Goal: Transaction & Acquisition: Download file/media

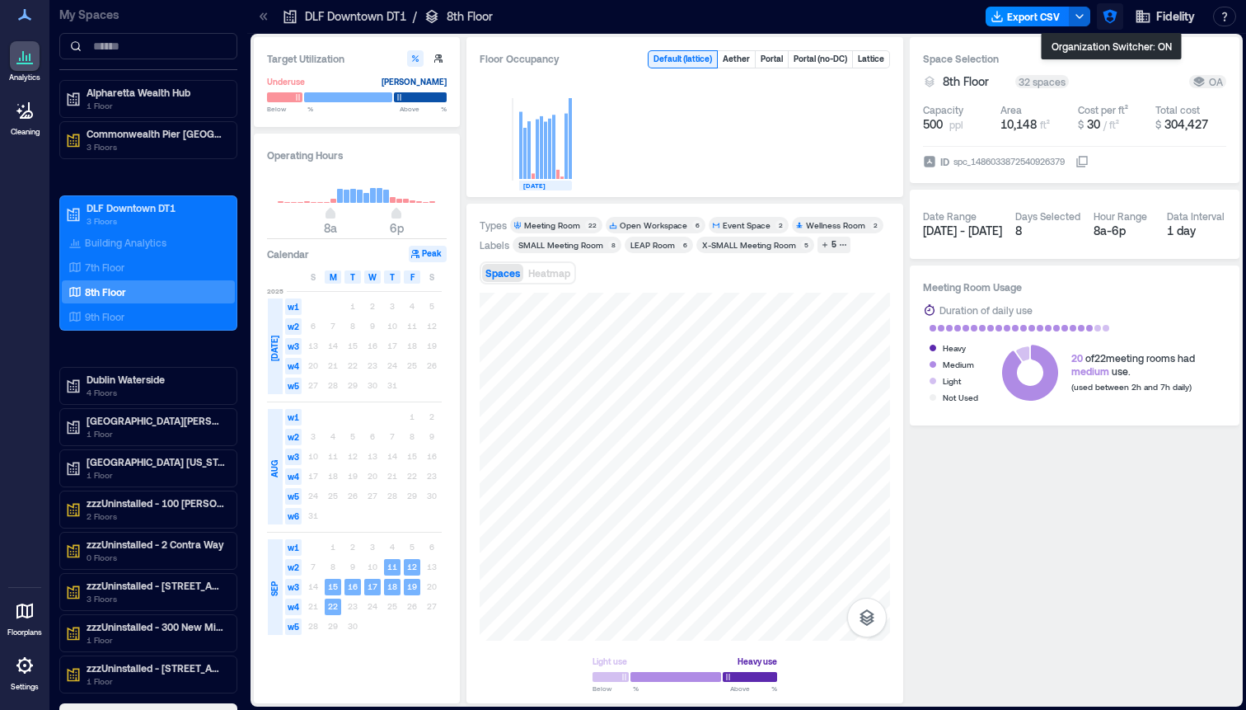
click at [1110, 19] on icon "button" at bounding box center [1110, 16] width 16 height 16
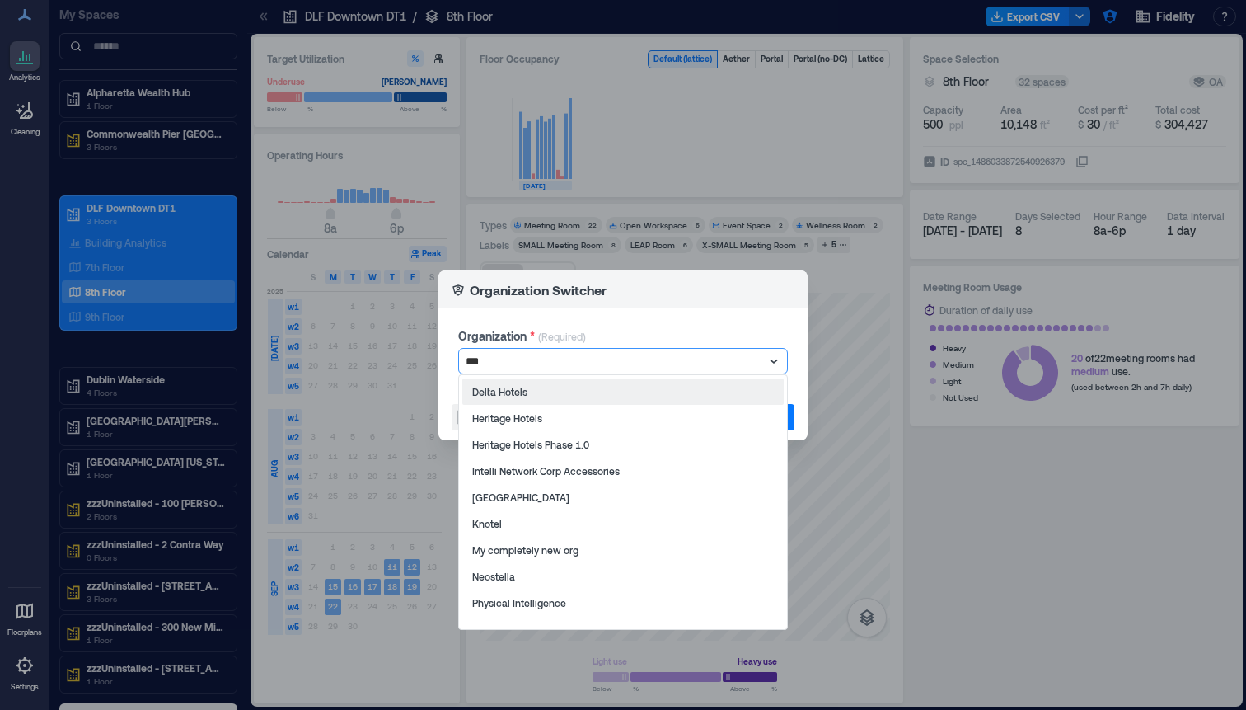
type input "****"
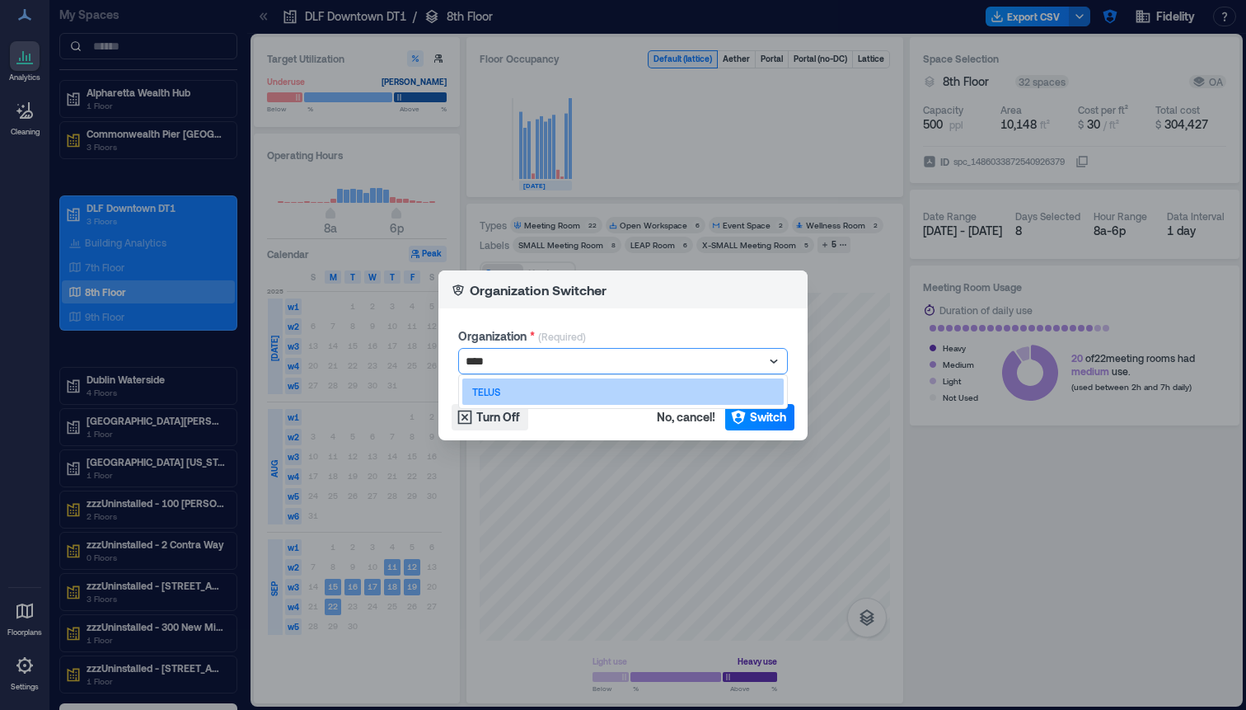
click at [529, 395] on div "TELUS" at bounding box center [622, 391] width 321 height 26
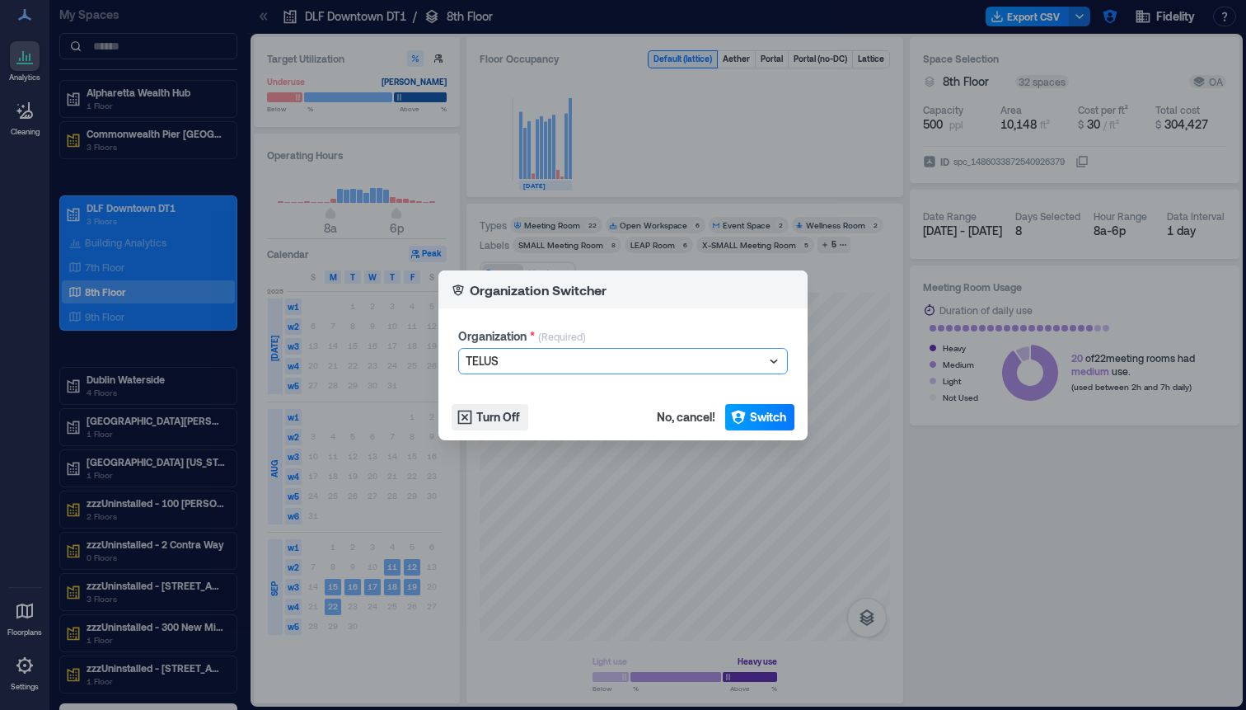
click at [787, 421] on button "Switch" at bounding box center [759, 417] width 69 height 26
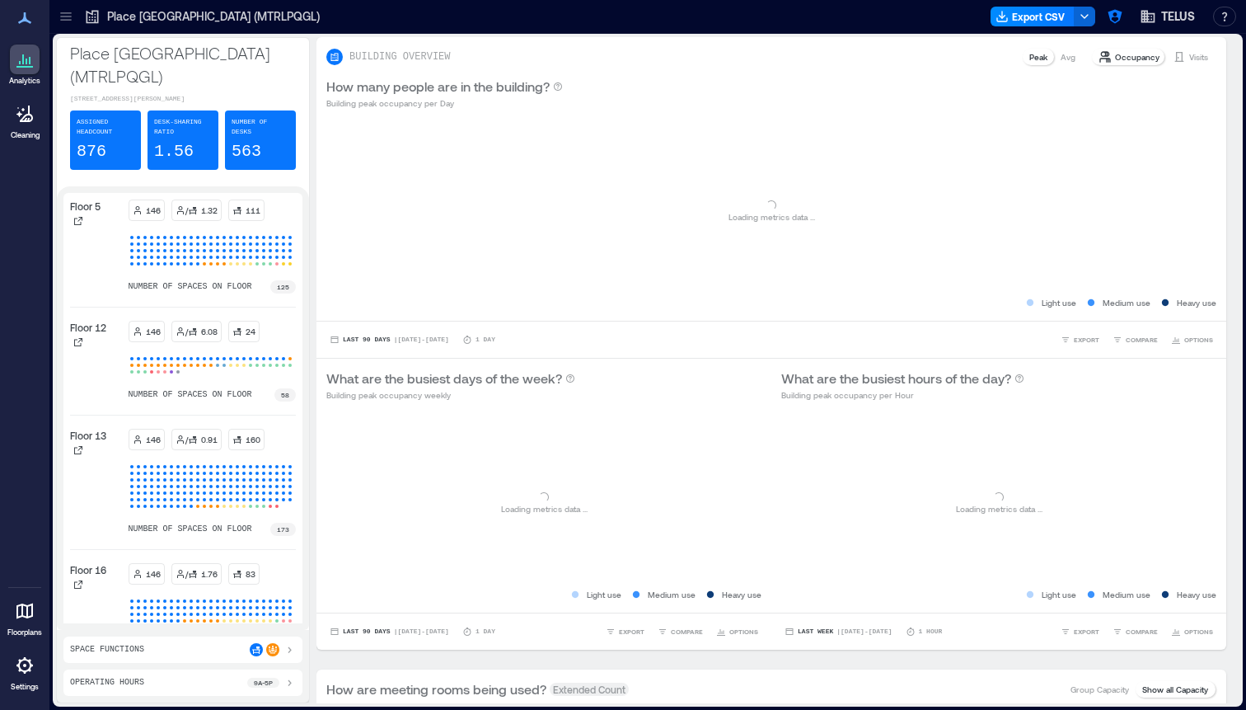
click at [70, 21] on icon at bounding box center [66, 16] width 16 height 16
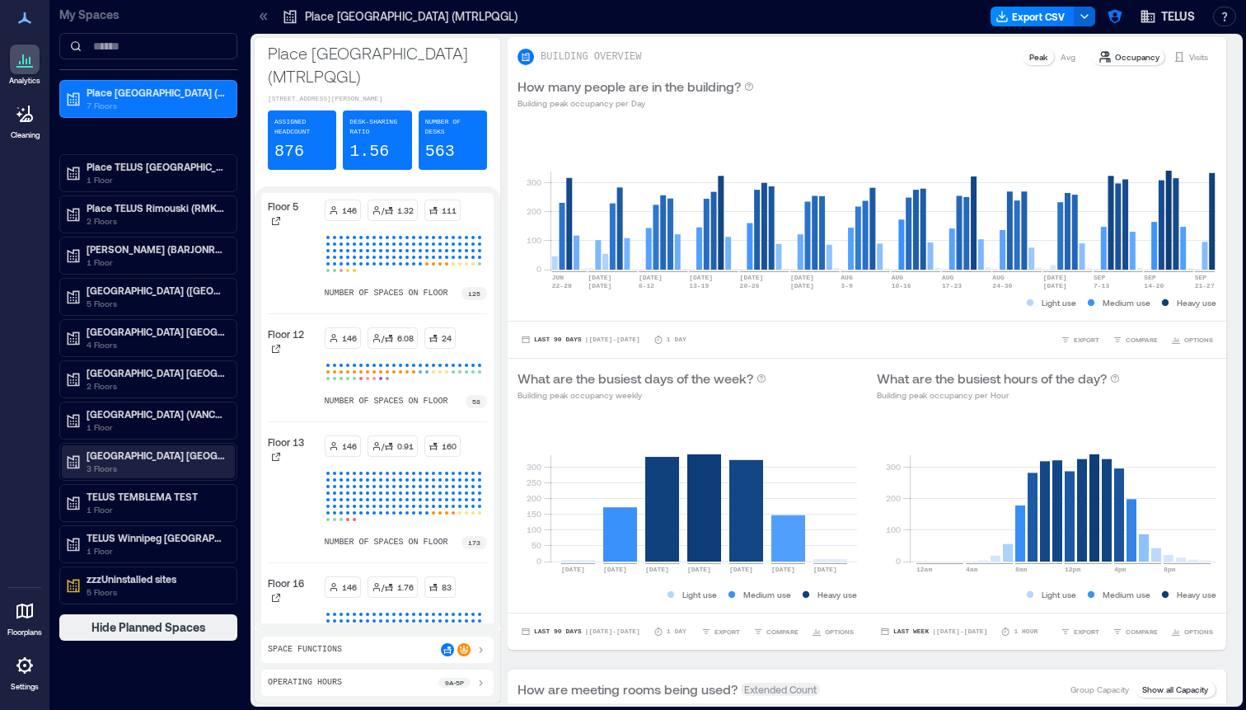
click at [177, 463] on p "3 Floors" at bounding box center [156, 468] width 138 height 13
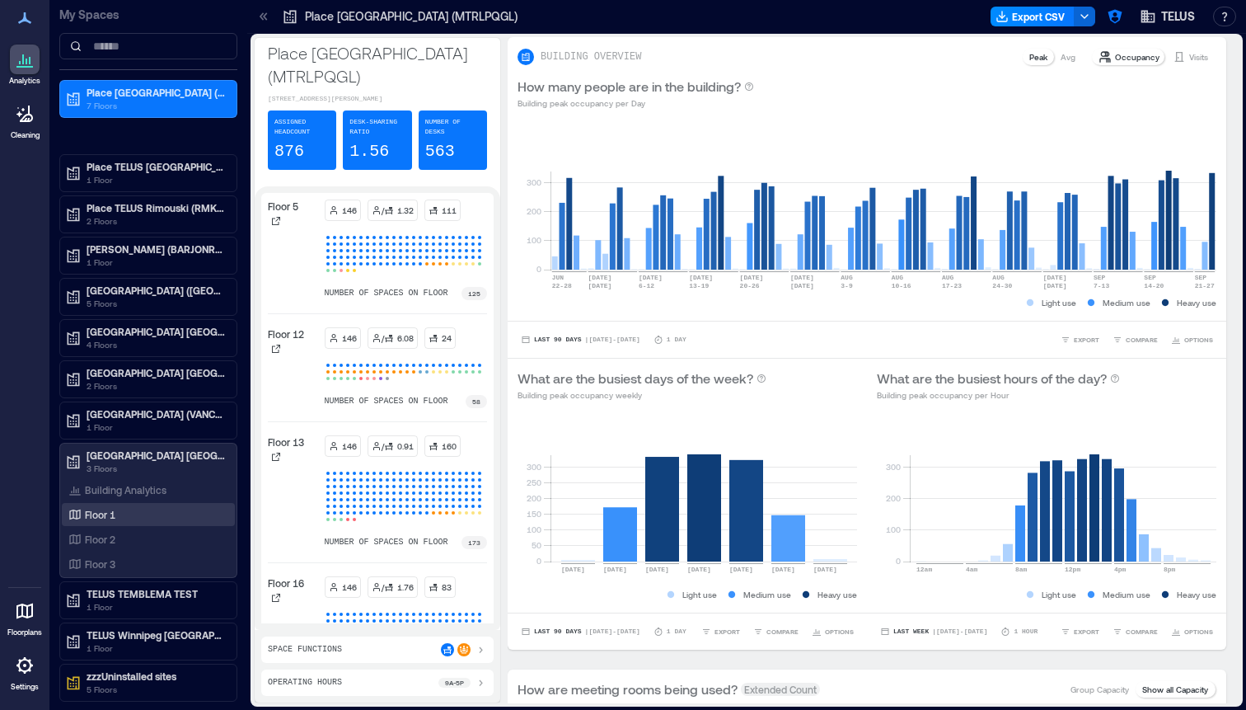
click at [134, 513] on div "Floor 1" at bounding box center [145, 514] width 160 height 16
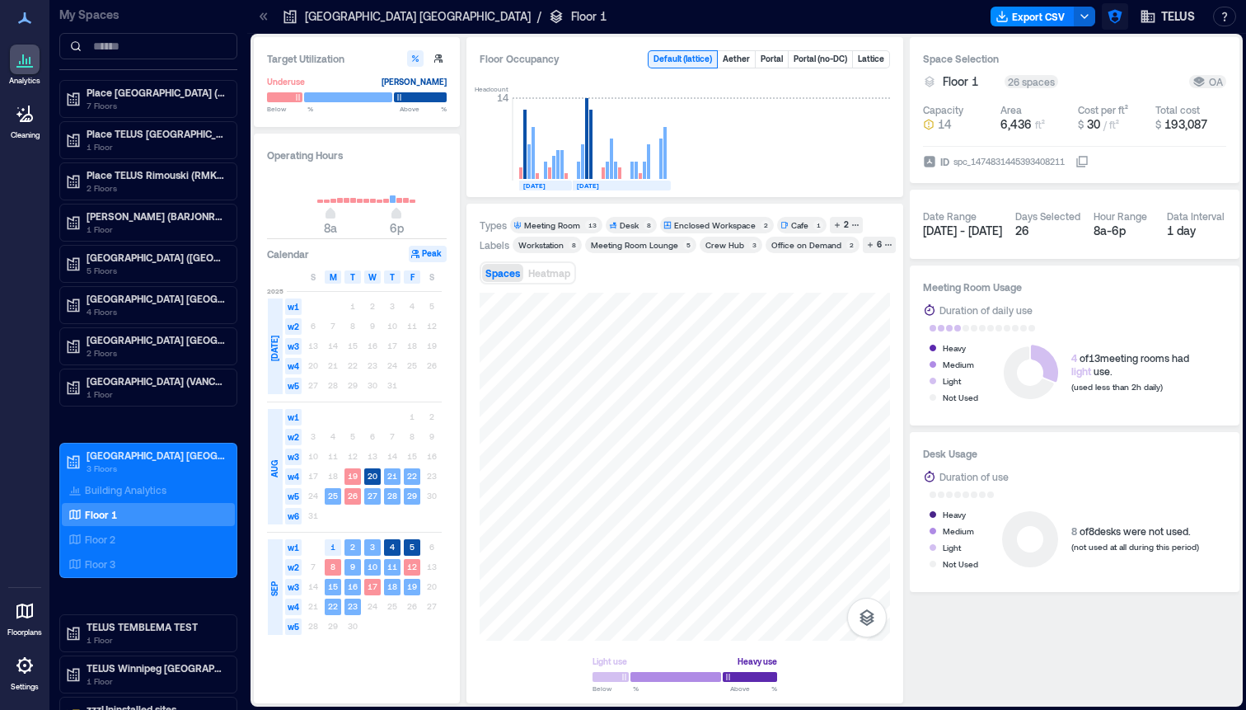
click at [1120, 16] on icon "button" at bounding box center [1115, 17] width 14 height 14
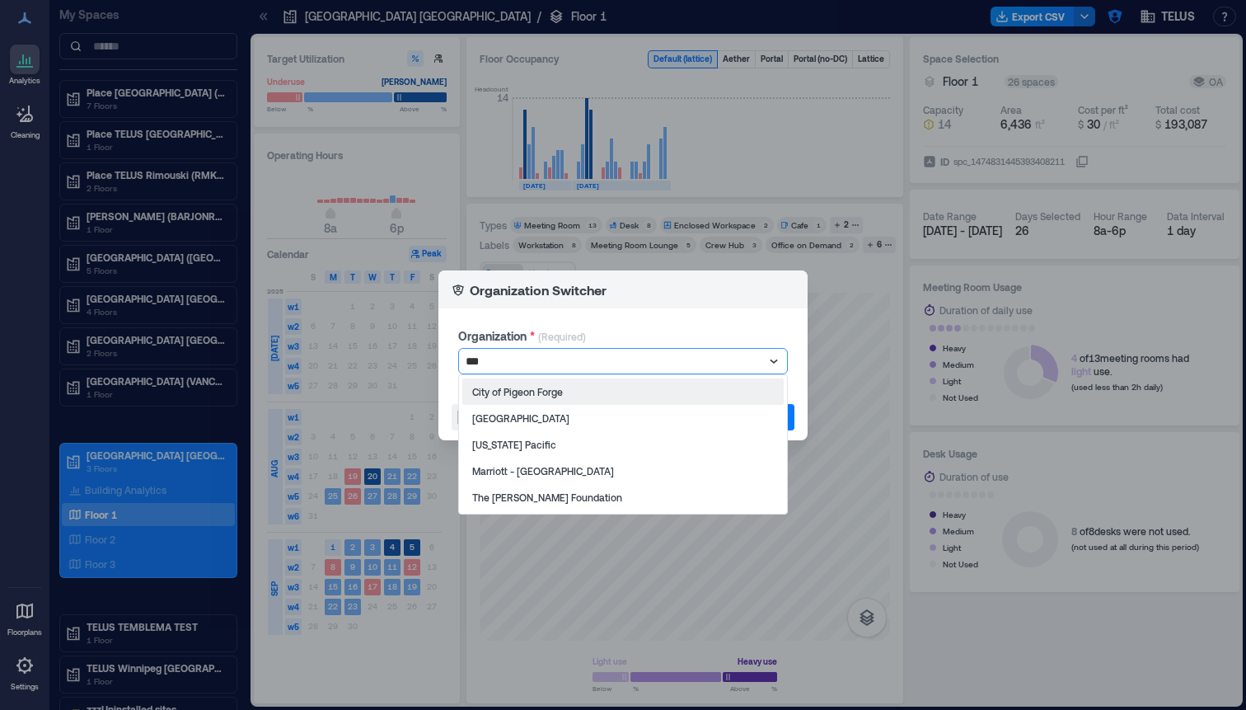
type input "****"
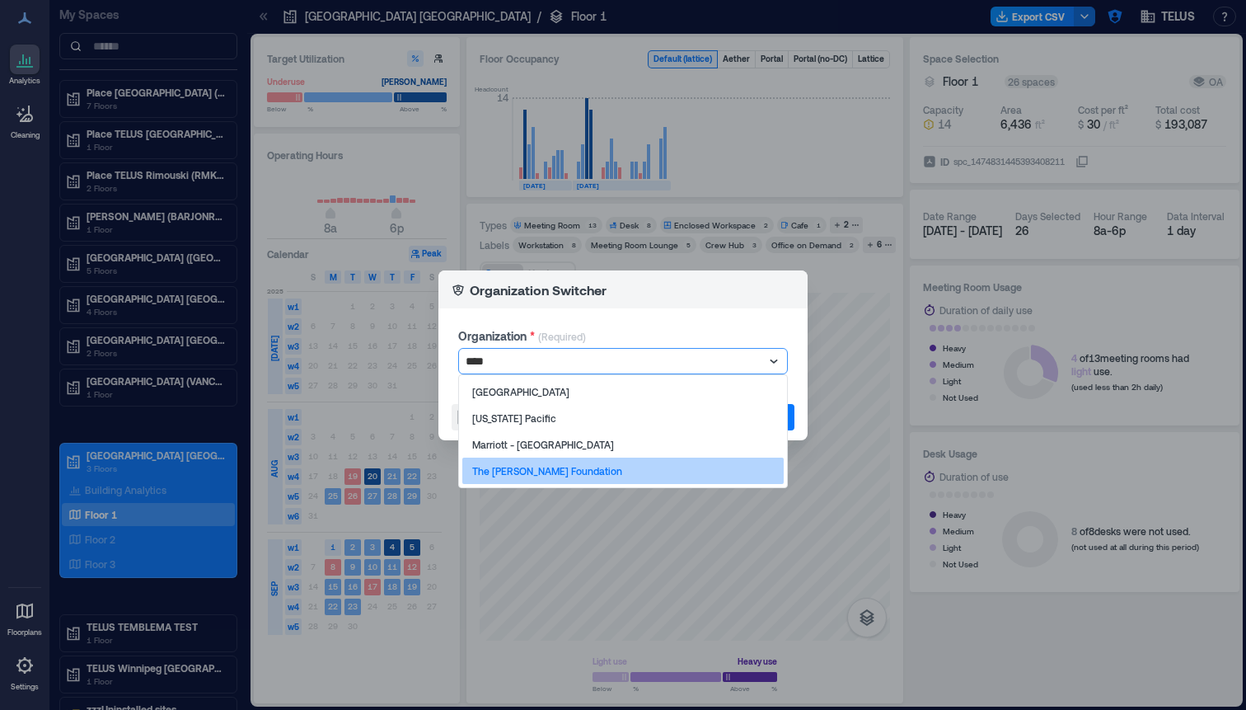
click at [654, 474] on div "The George W Bush Foundation" at bounding box center [622, 470] width 321 height 26
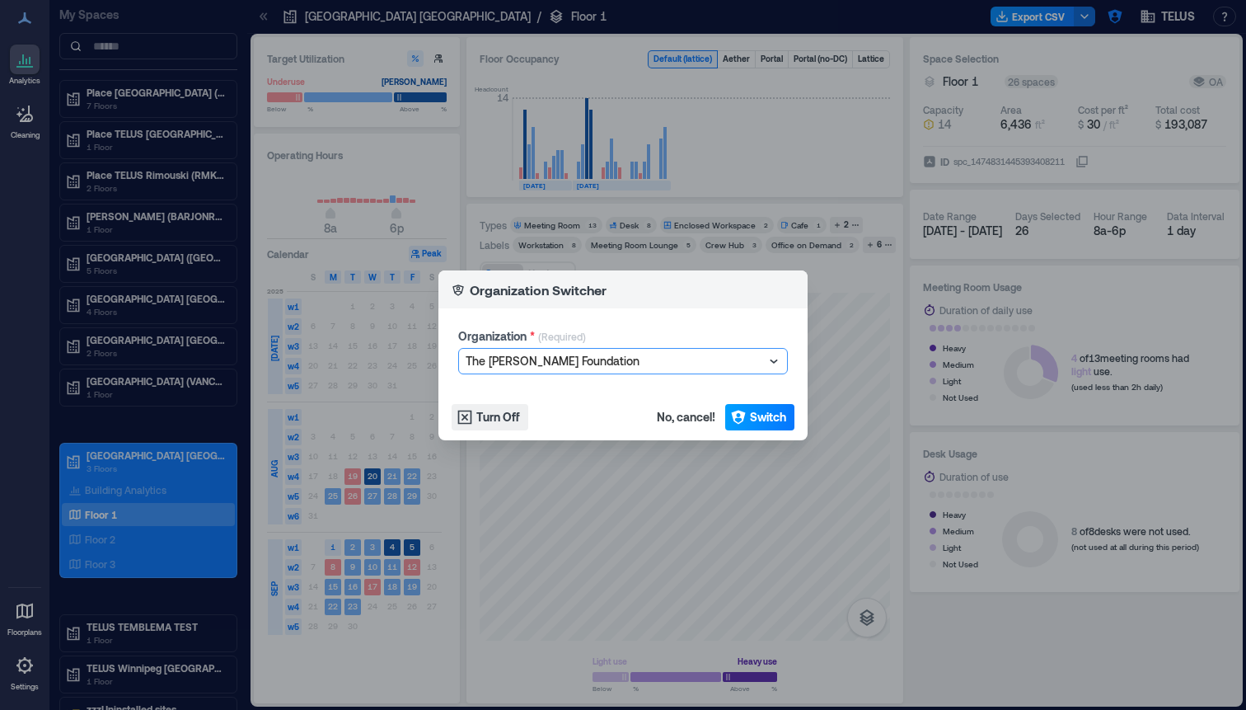
click at [782, 416] on span "Switch" at bounding box center [768, 417] width 36 height 16
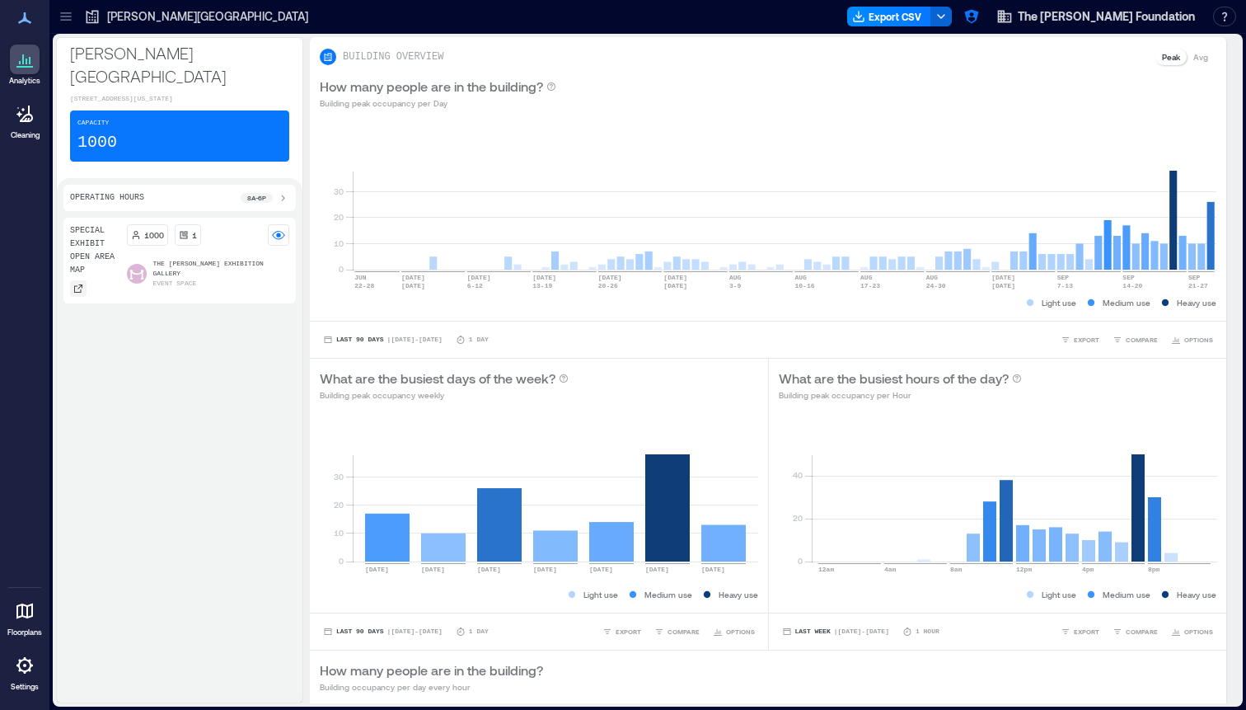
click at [73, 288] on icon at bounding box center [78, 289] width 10 height 10
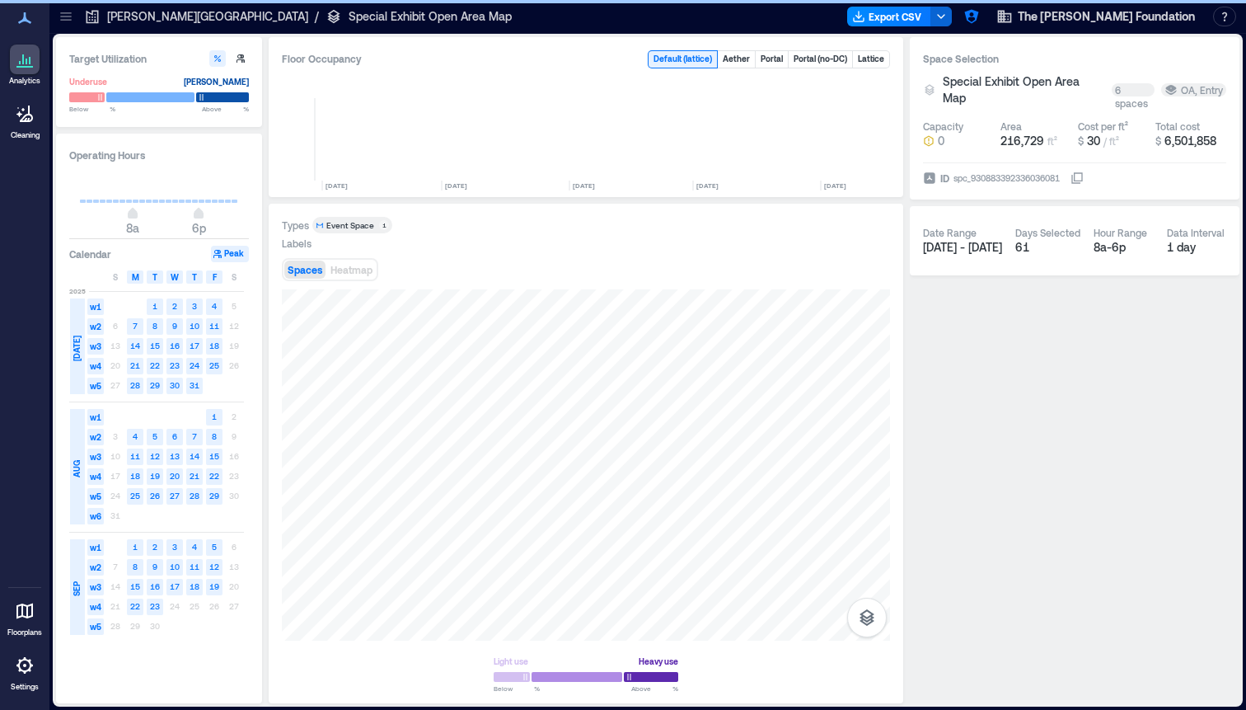
scroll to position [0, 5547]
click at [867, 623] on icon "button" at bounding box center [867, 617] width 20 height 20
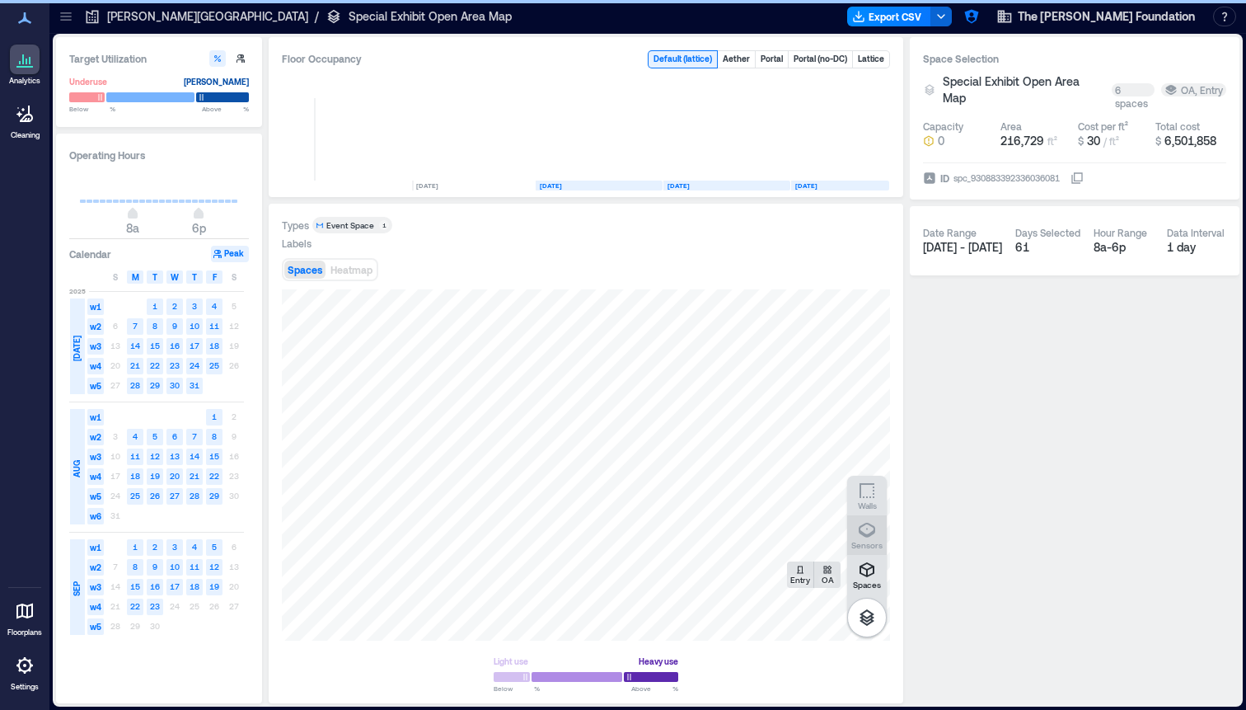
click at [859, 540] on p "Sensors" at bounding box center [866, 545] width 31 height 10
click at [671, 500] on div "B2EVE013" at bounding box center [586, 464] width 608 height 351
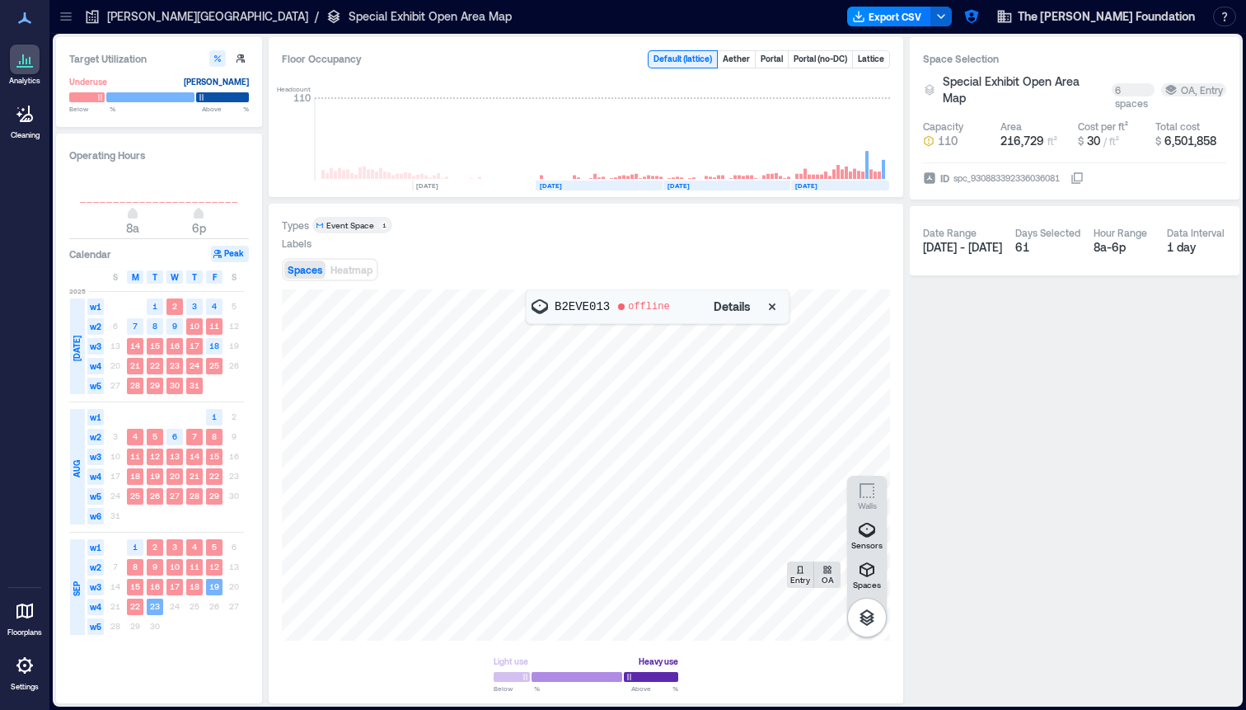
click at [738, 311] on span "Details" at bounding box center [732, 306] width 37 height 16
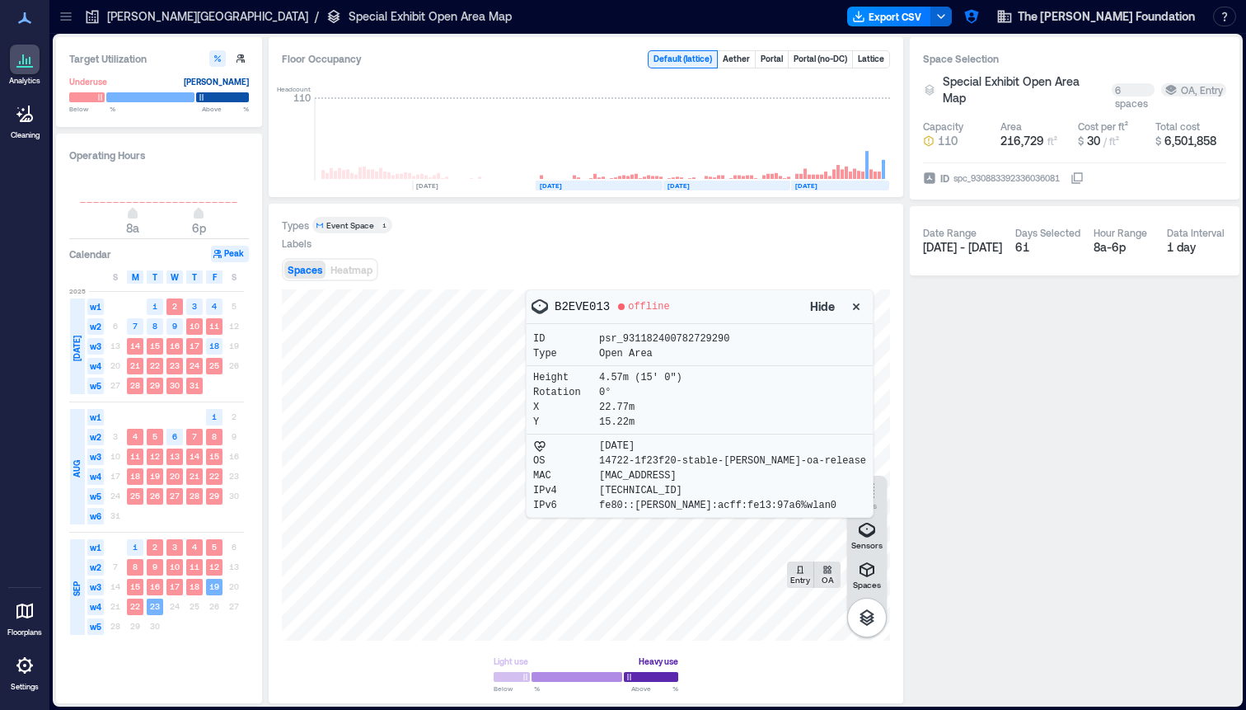
click at [869, 371] on div at bounding box center [586, 464] width 608 height 351
click at [848, 309] on icon "button" at bounding box center [856, 306] width 16 height 16
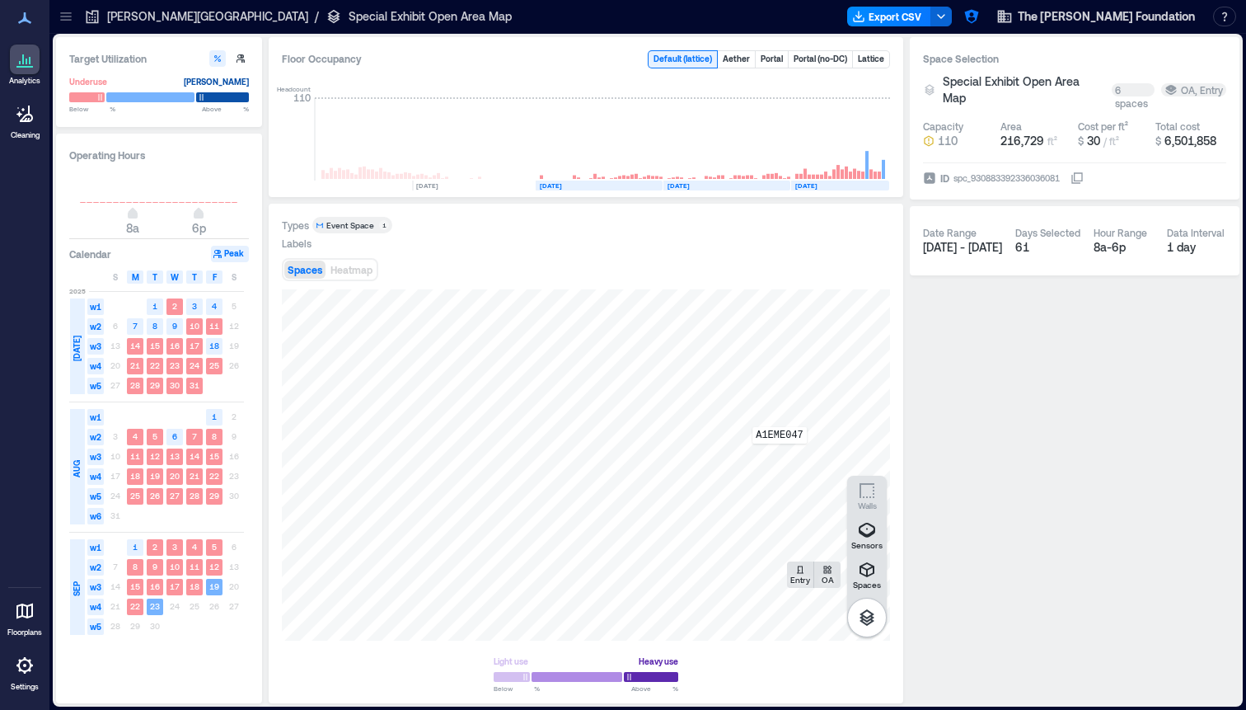
click at [780, 455] on div "A1EME047" at bounding box center [586, 464] width 608 height 351
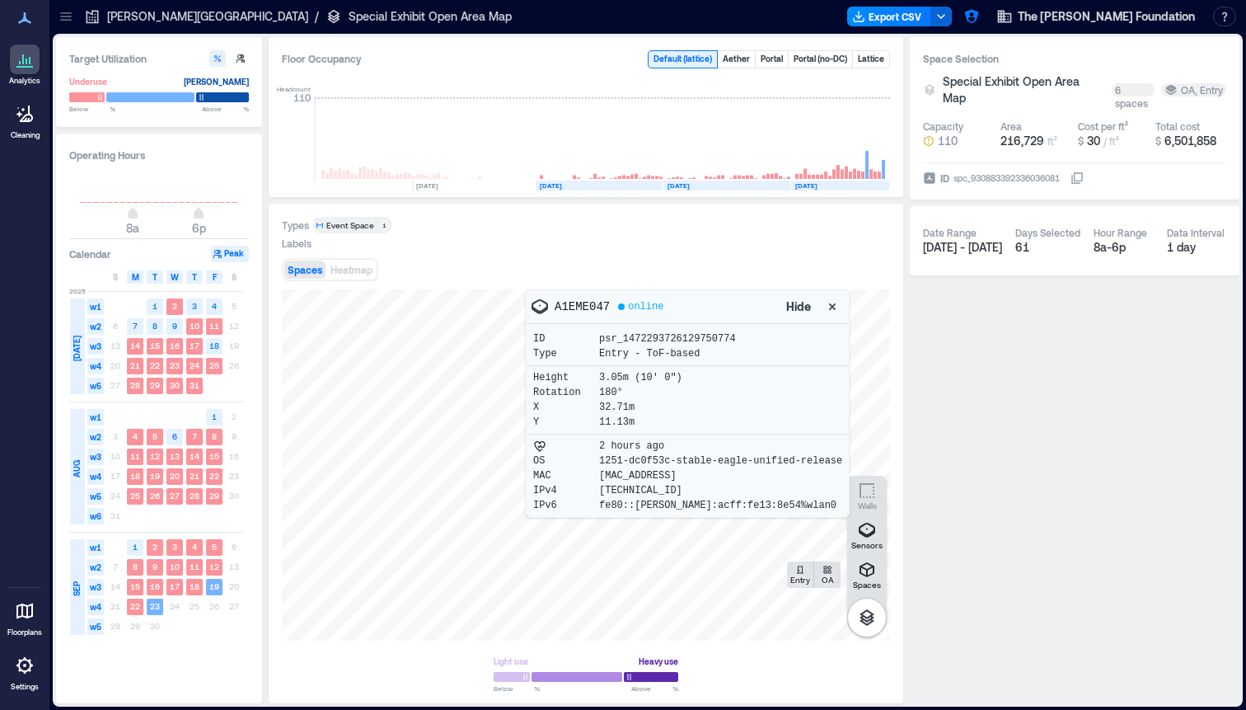
click at [833, 306] on icon "button" at bounding box center [832, 306] width 7 height 7
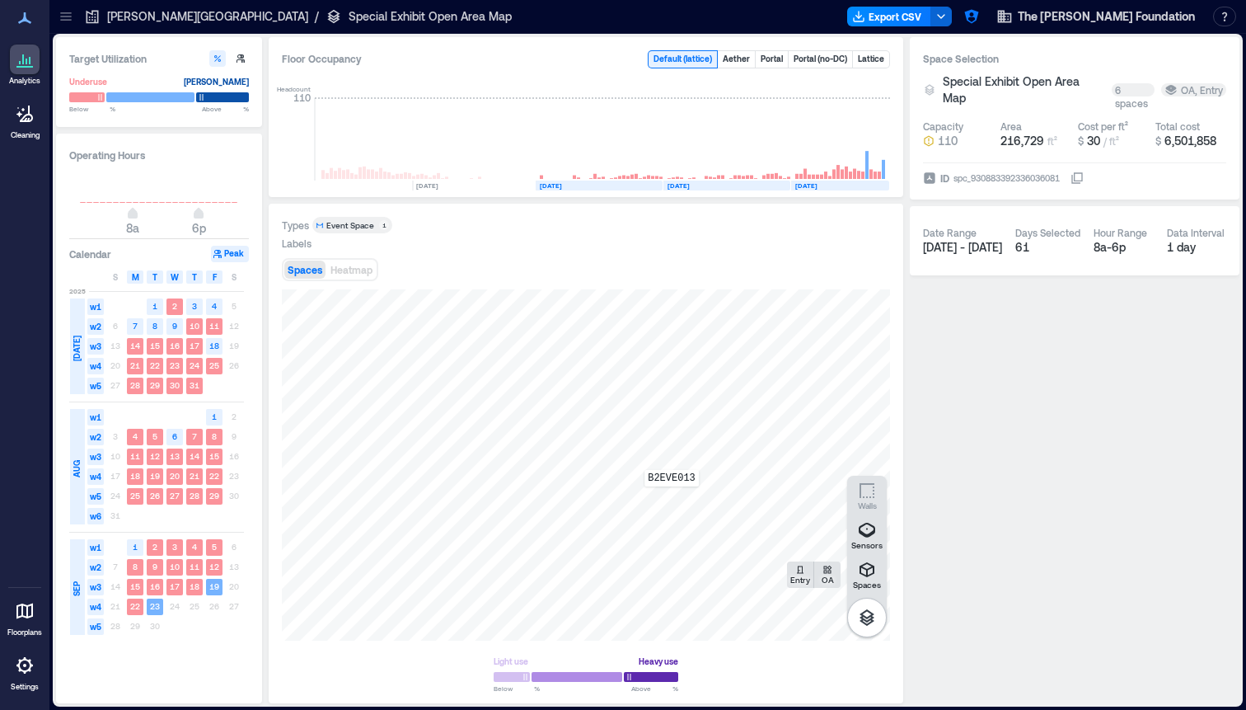
click at [672, 498] on div "B2EVE013" at bounding box center [586, 464] width 608 height 351
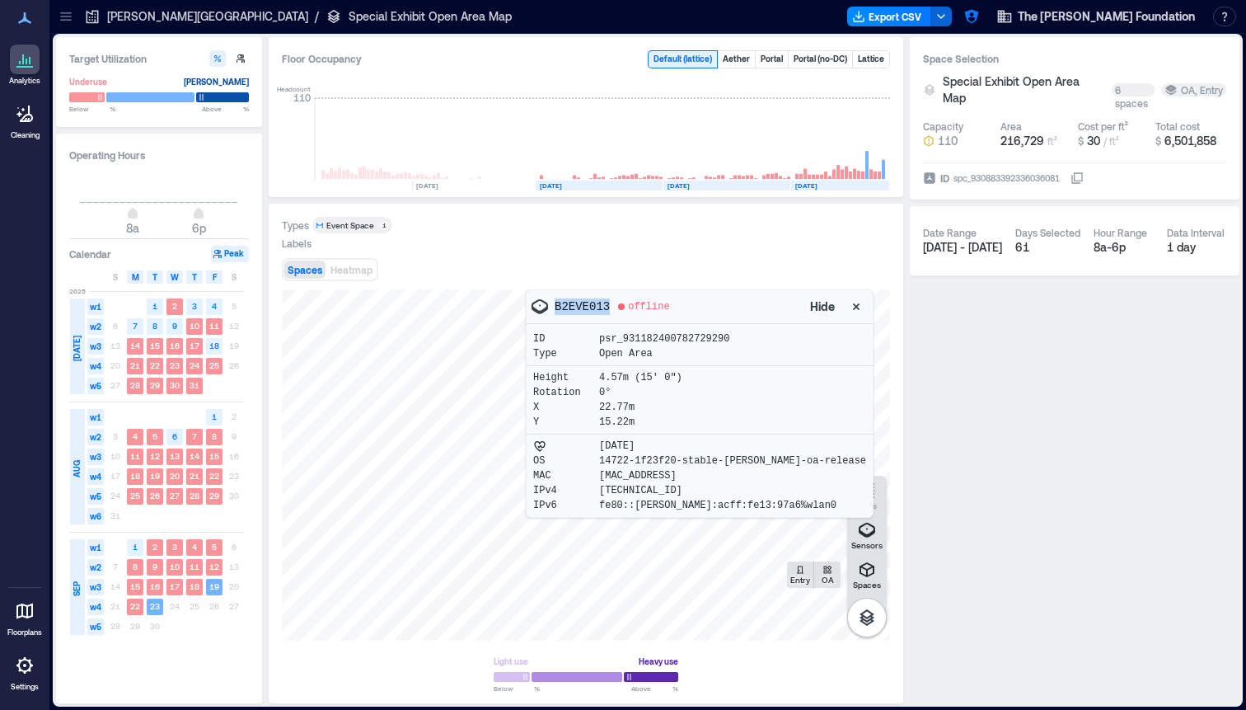
drag, startPoint x: 612, startPoint y: 306, endPoint x: 550, endPoint y: 305, distance: 62.6
click at [550, 305] on div "B2EVE013 offline" at bounding box center [667, 307] width 275 height 20
drag, startPoint x: 736, startPoint y: 340, endPoint x: 565, endPoint y: 335, distance: 171.5
click at [565, 335] on div "ID psr_931182400782729290" at bounding box center [699, 338] width 333 height 13
drag, startPoint x: 612, startPoint y: 305, endPoint x: 546, endPoint y: 303, distance: 66.0
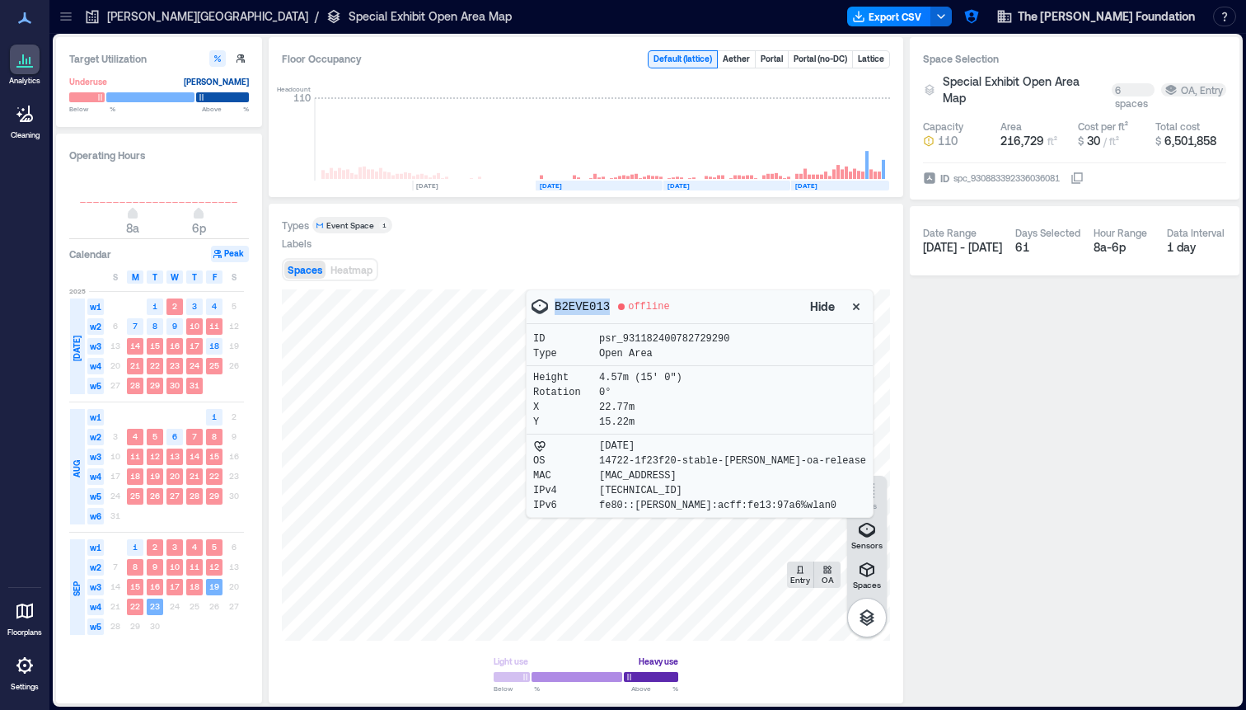
click at [546, 303] on div "B2EVE013 offline" at bounding box center [667, 307] width 275 height 20
copy p "B2EVE013"
click at [623, 303] on div at bounding box center [621, 306] width 7 height 7
click at [852, 354] on div at bounding box center [586, 464] width 608 height 351
click at [979, 19] on icon "button" at bounding box center [971, 16] width 16 height 16
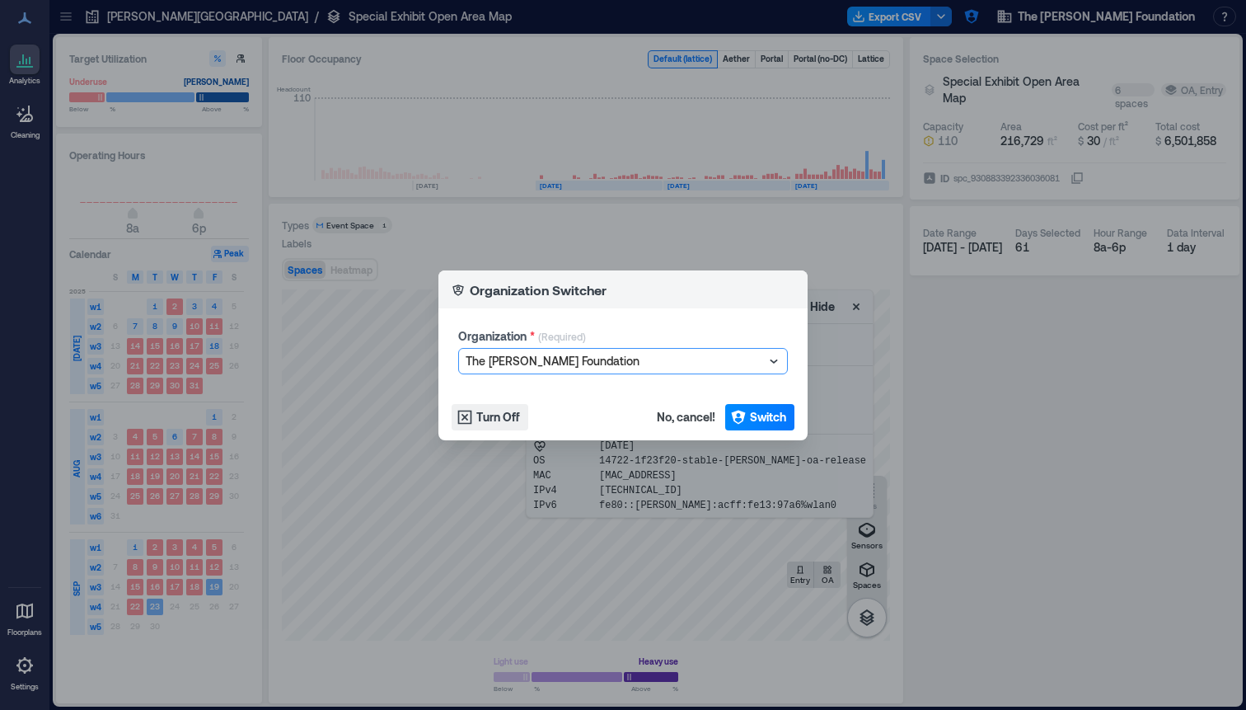
click at [673, 371] on div "The George W Bush Foundation" at bounding box center [615, 360] width 302 height 23
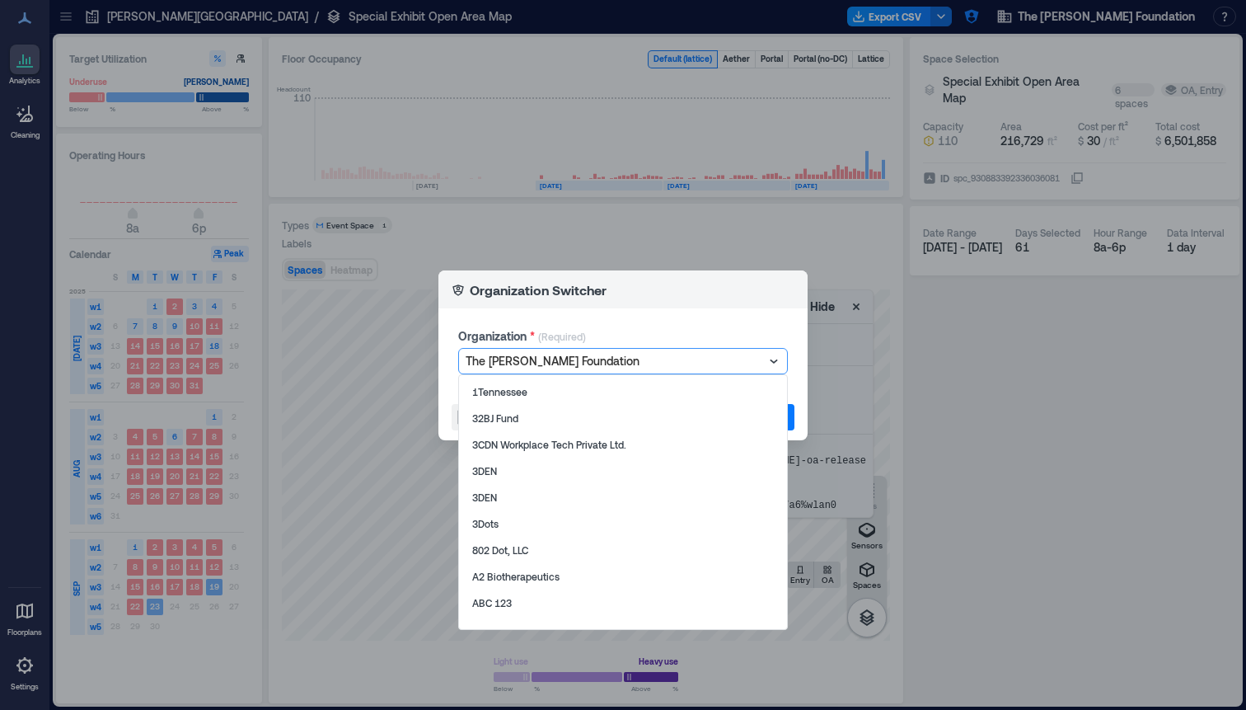
scroll to position [22495, 0]
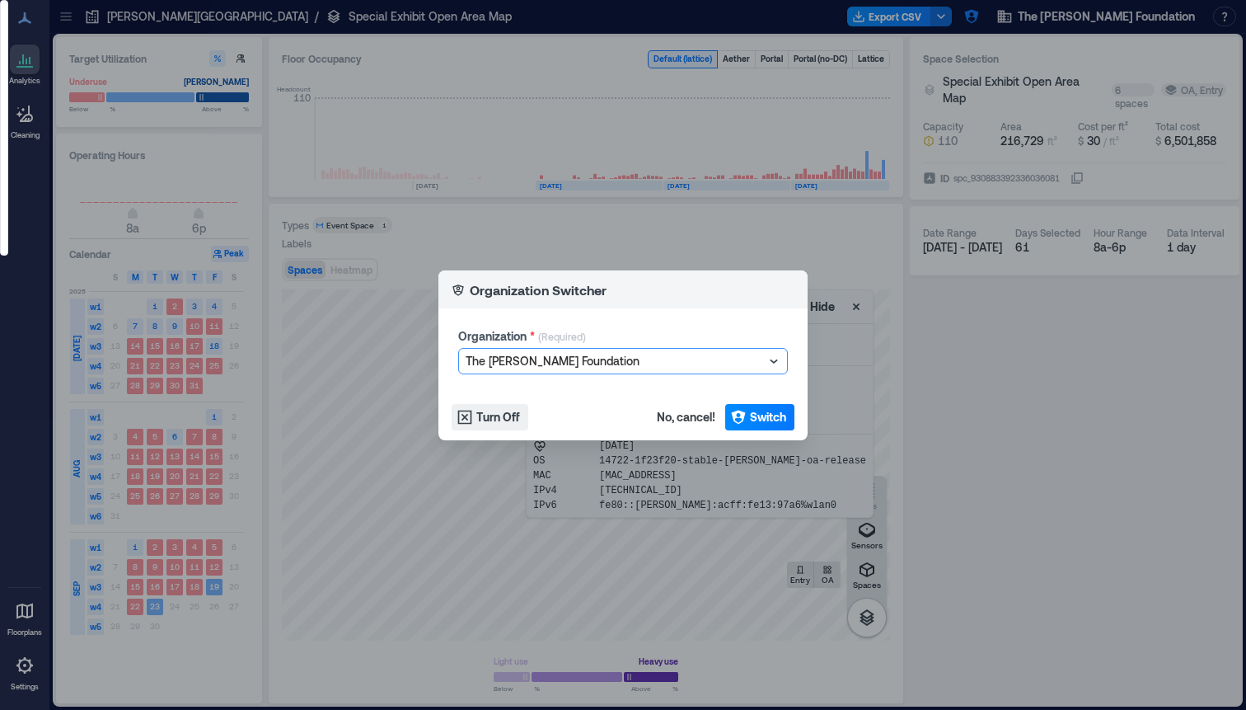
click at [641, 366] on div at bounding box center [615, 361] width 298 height 20
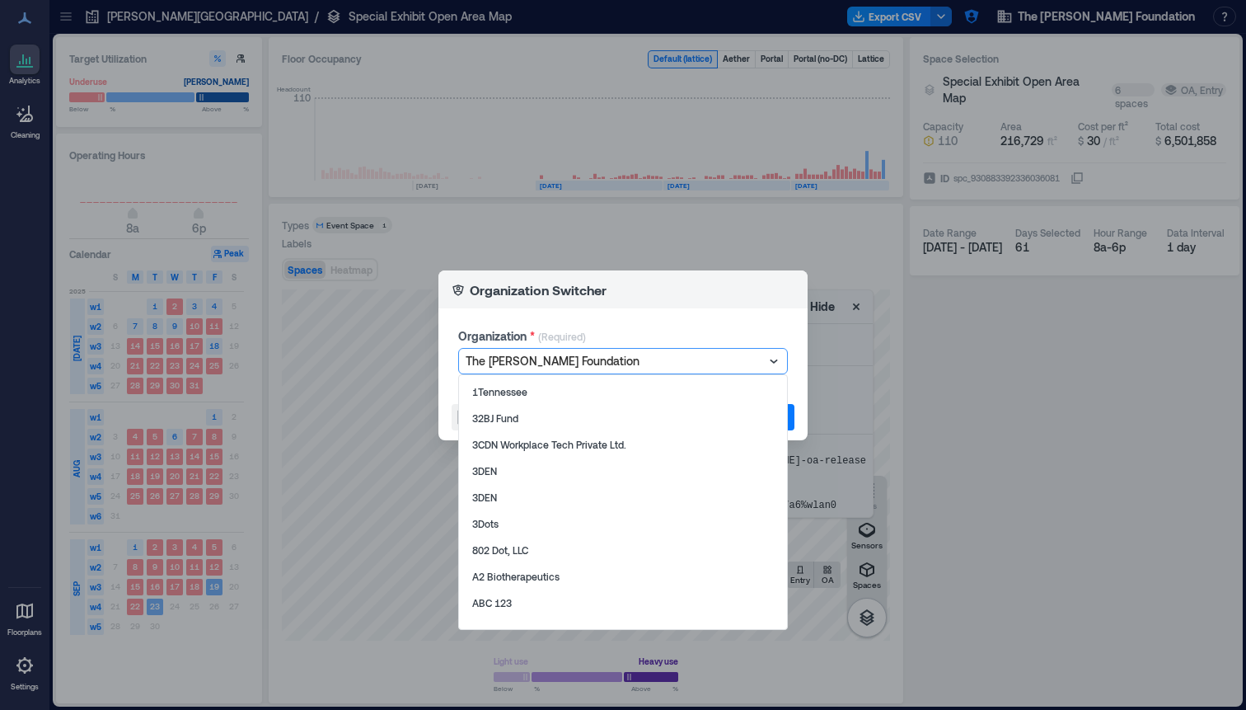
click at [619, 362] on div at bounding box center [615, 361] width 298 height 20
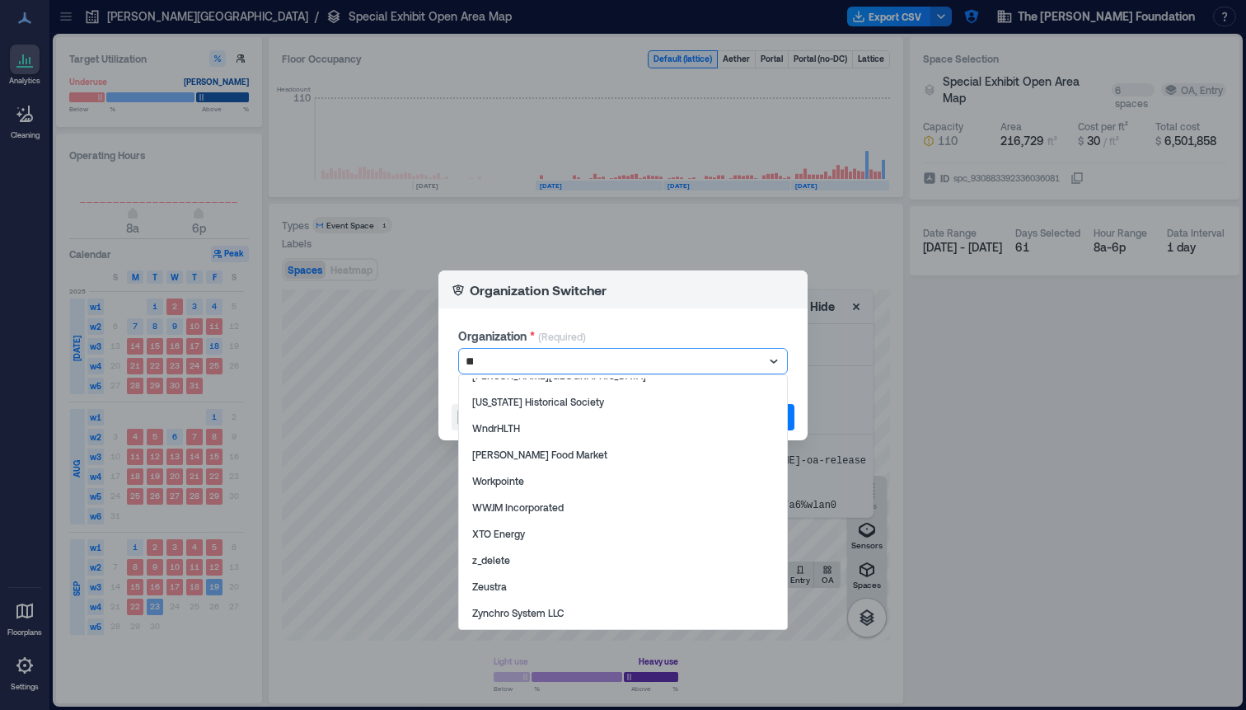
scroll to position [43, 0]
type input "*****"
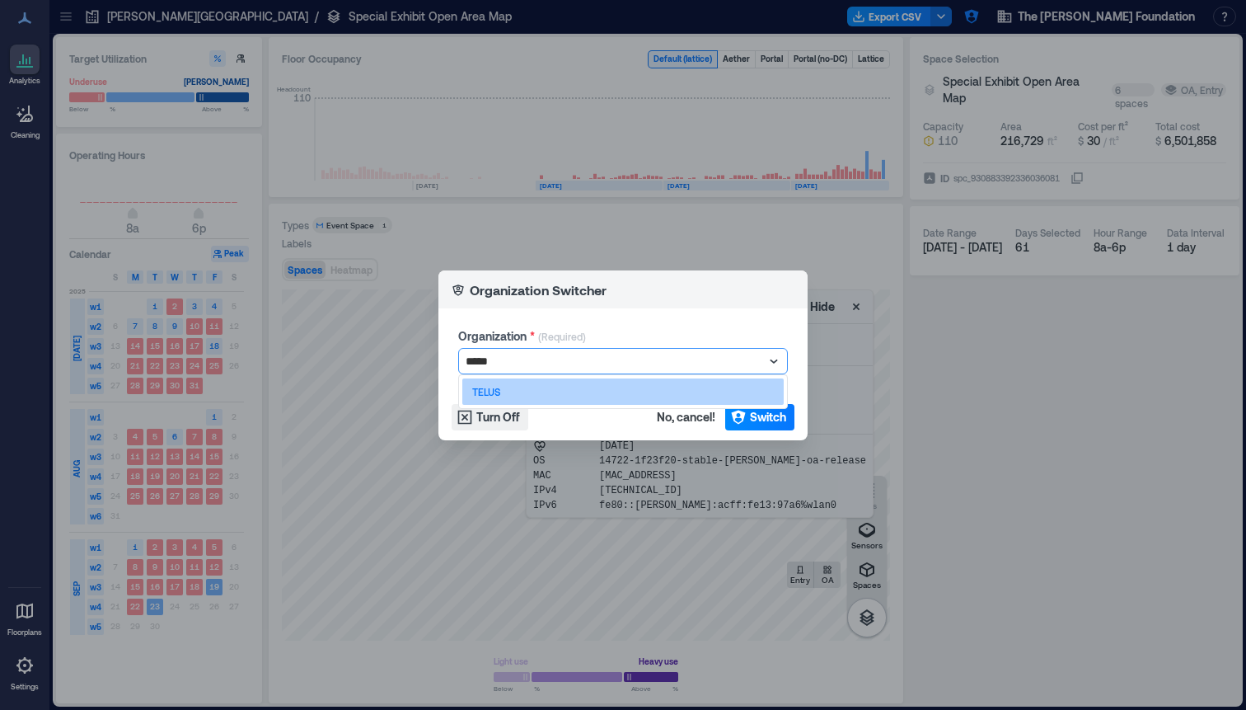
click at [610, 385] on div "TELUS" at bounding box center [622, 391] width 321 height 26
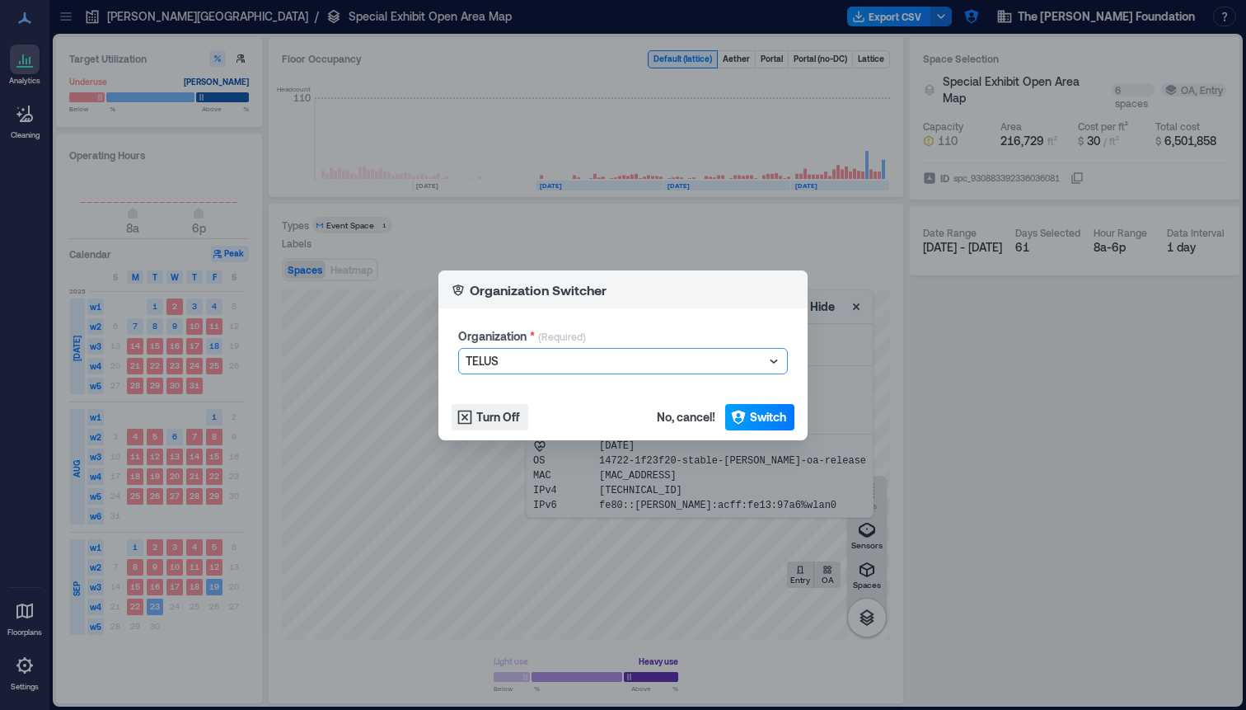
click at [788, 421] on button "Switch" at bounding box center [759, 417] width 69 height 26
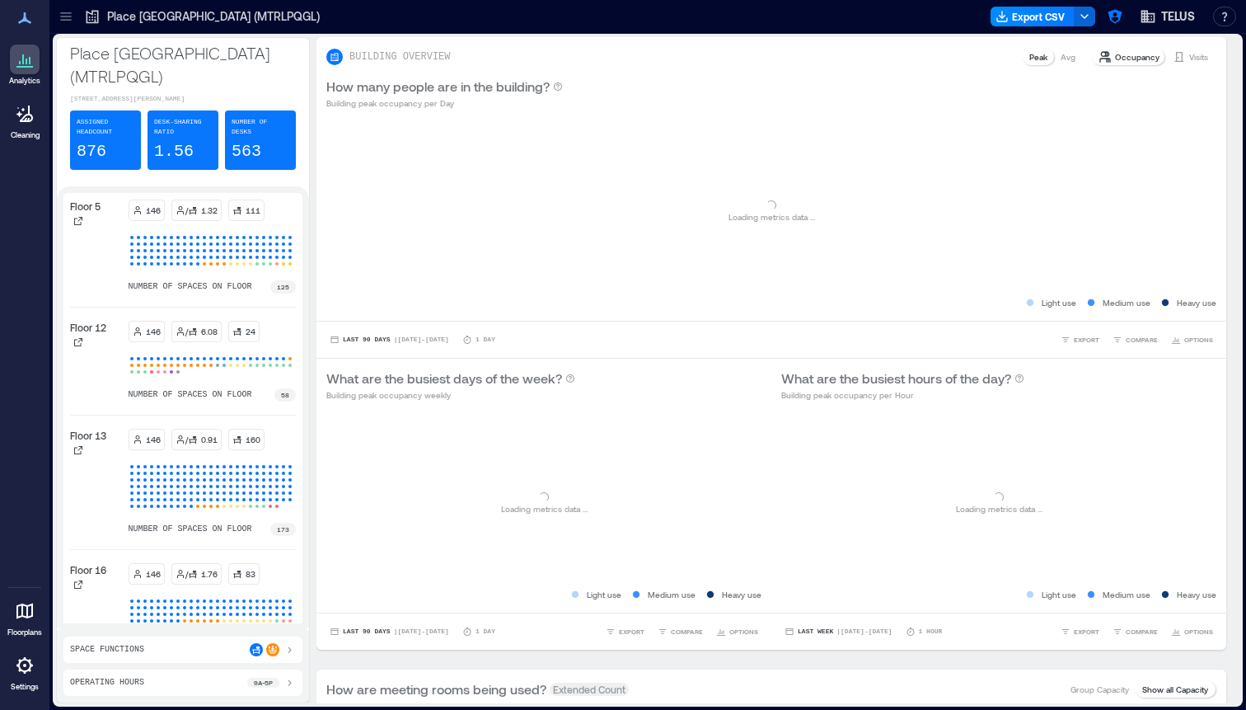
click at [66, 19] on icon at bounding box center [65, 20] width 11 height 2
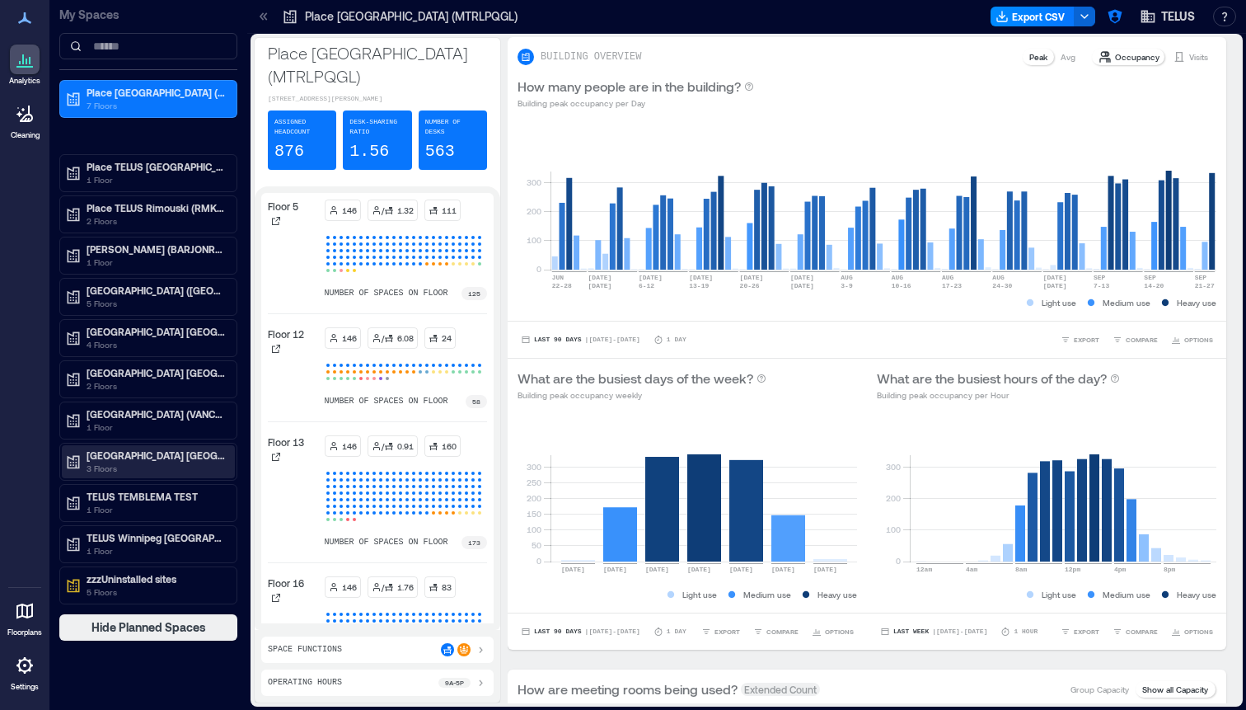
click at [147, 463] on p "3 Floors" at bounding box center [156, 468] width 138 height 13
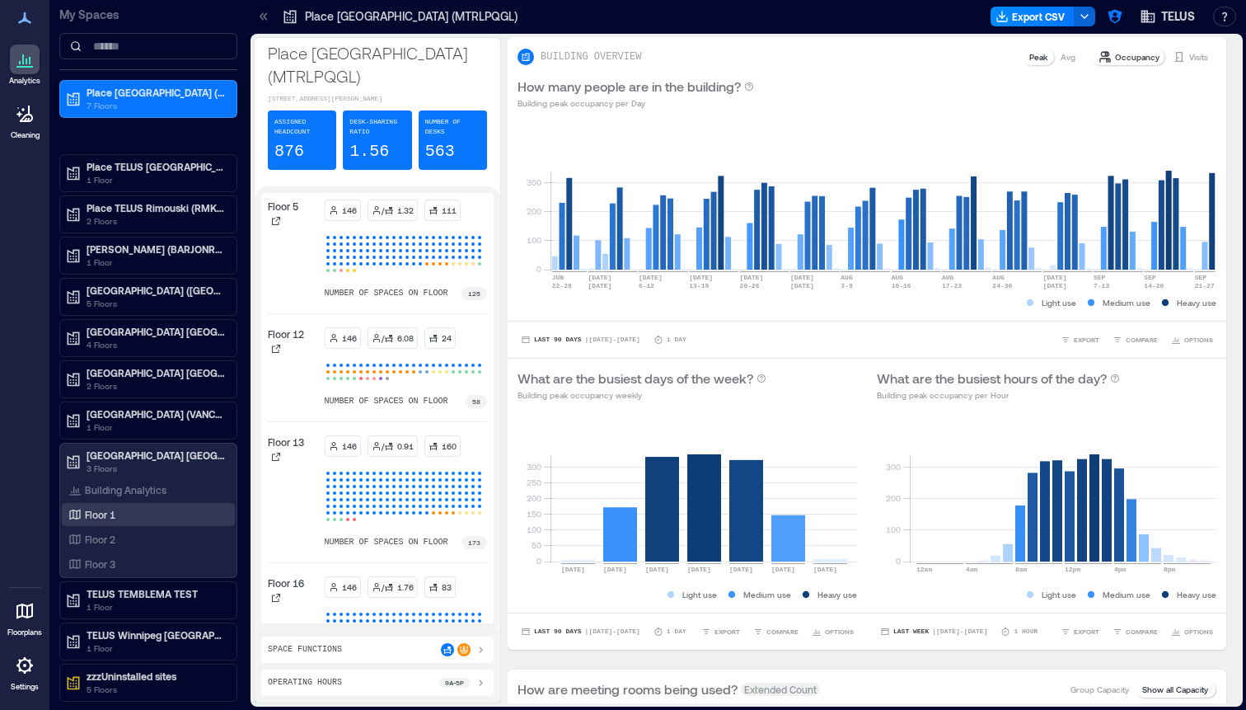
click at [128, 517] on div "Floor 1" at bounding box center [145, 514] width 160 height 16
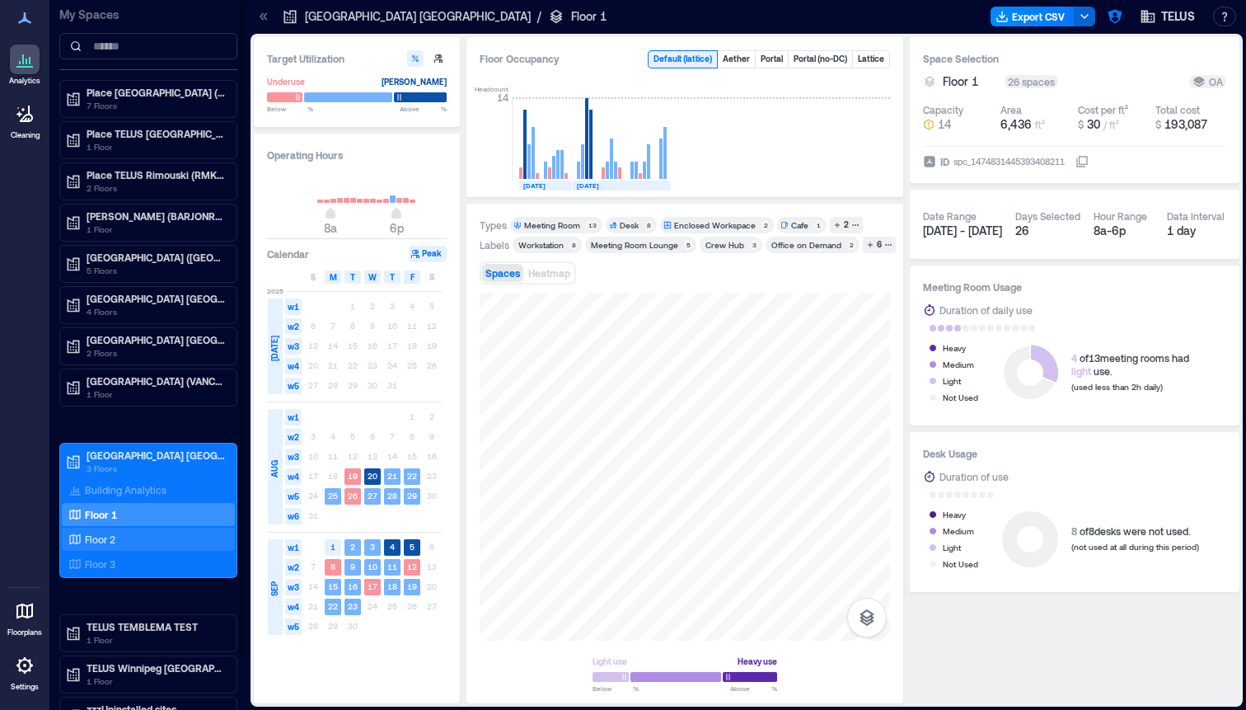
click at [107, 545] on p "Floor 2" at bounding box center [100, 538] width 30 height 13
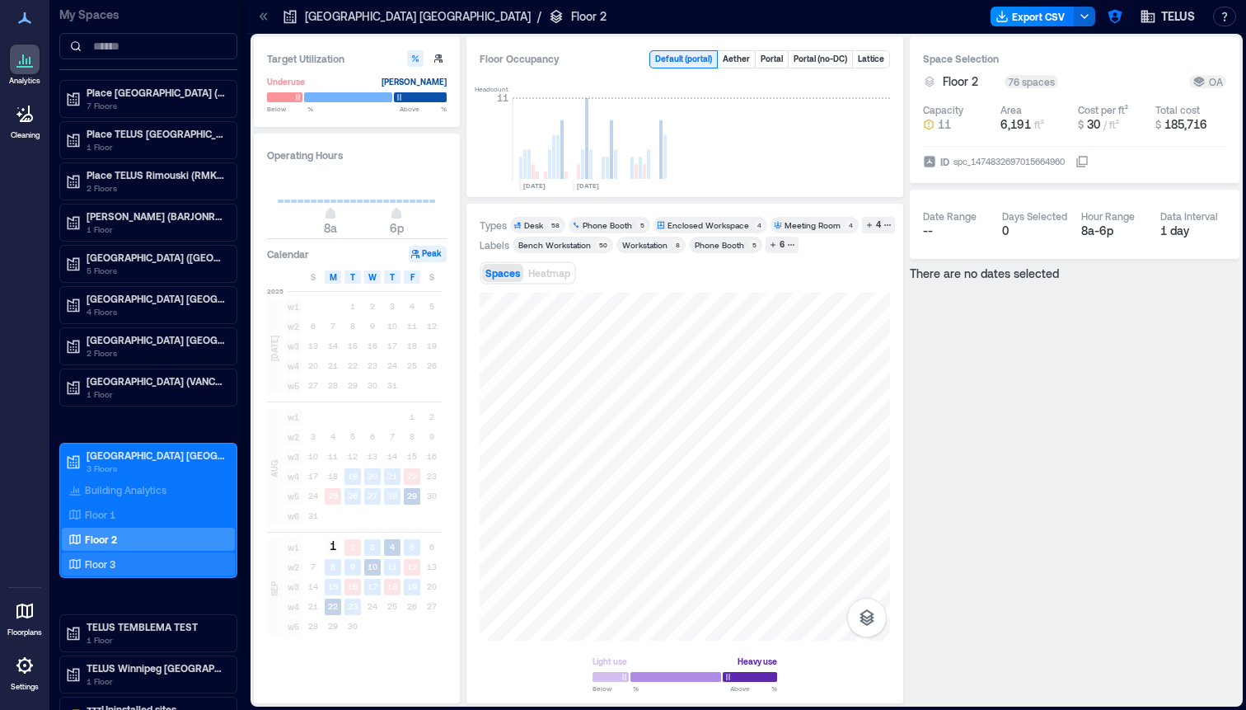
click at [115, 568] on p "Floor 3" at bounding box center [100, 563] width 30 height 13
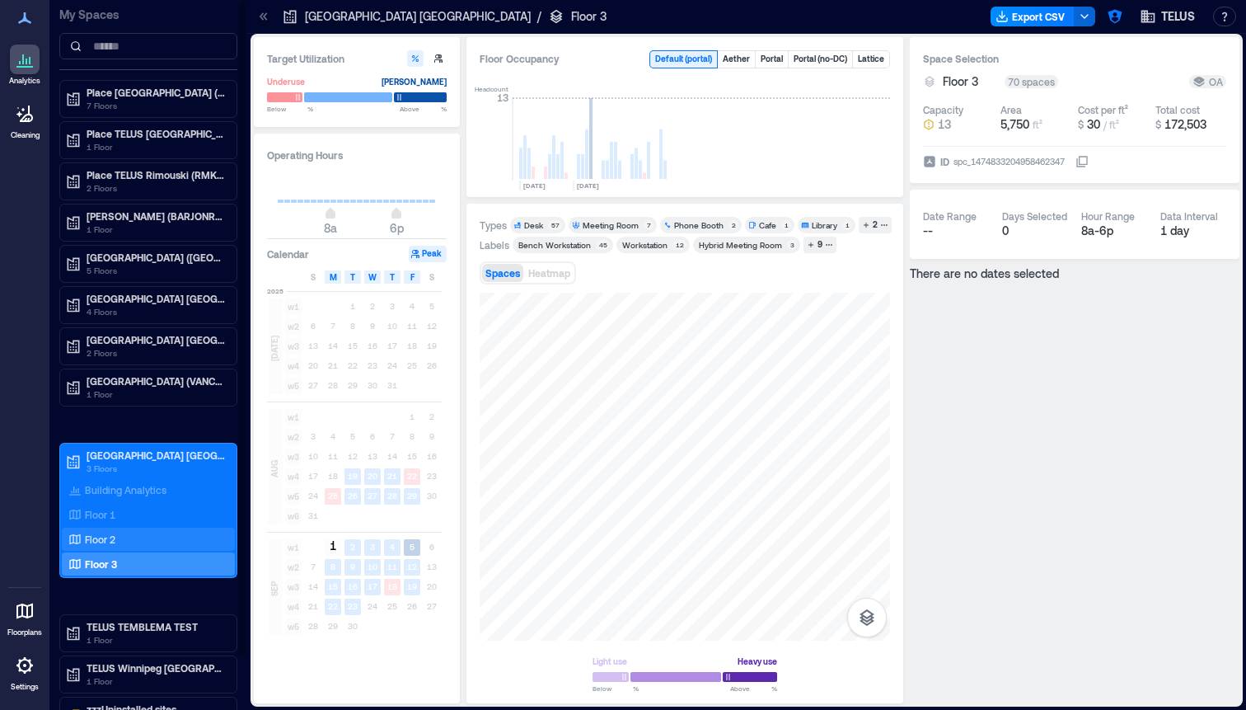
click at [105, 538] on p "Floor 2" at bounding box center [100, 538] width 30 height 13
click at [939, 602] on div "Target Utilization Underuse Critical mass Below ** % Above ** % Operating Hours…" at bounding box center [747, 370] width 986 height 666
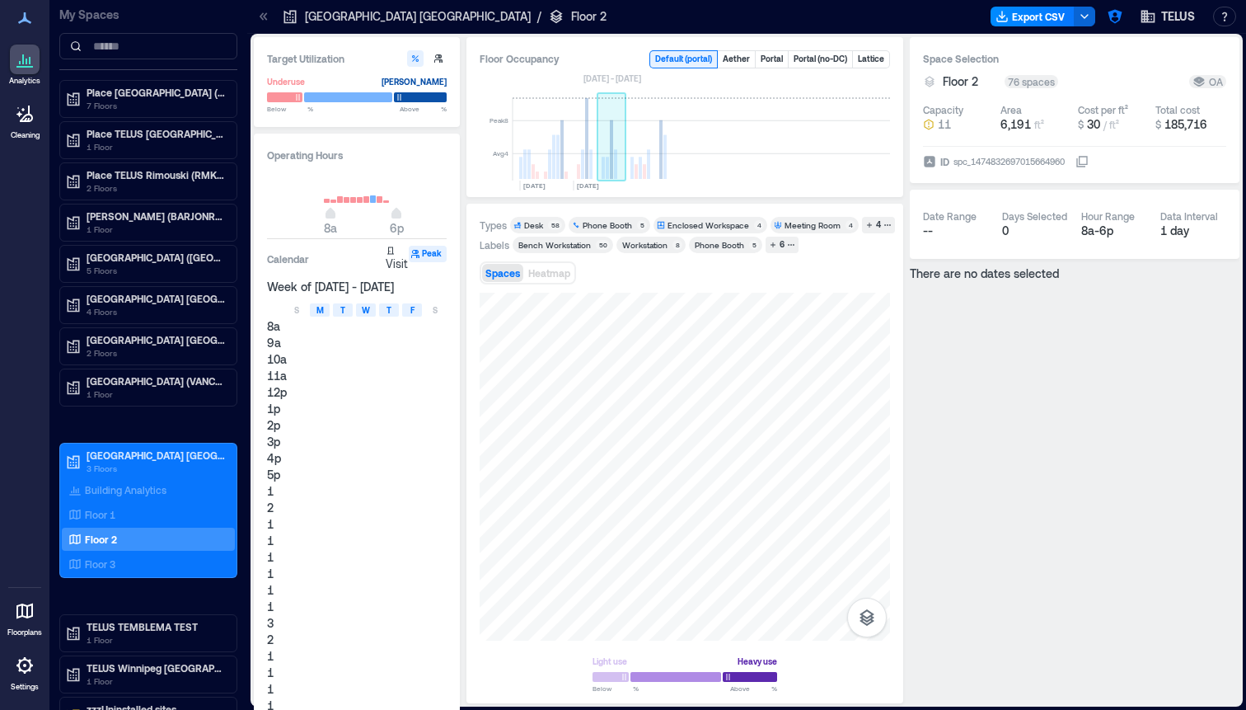
click at [620, 155] on rect at bounding box center [612, 139] width 29 height 82
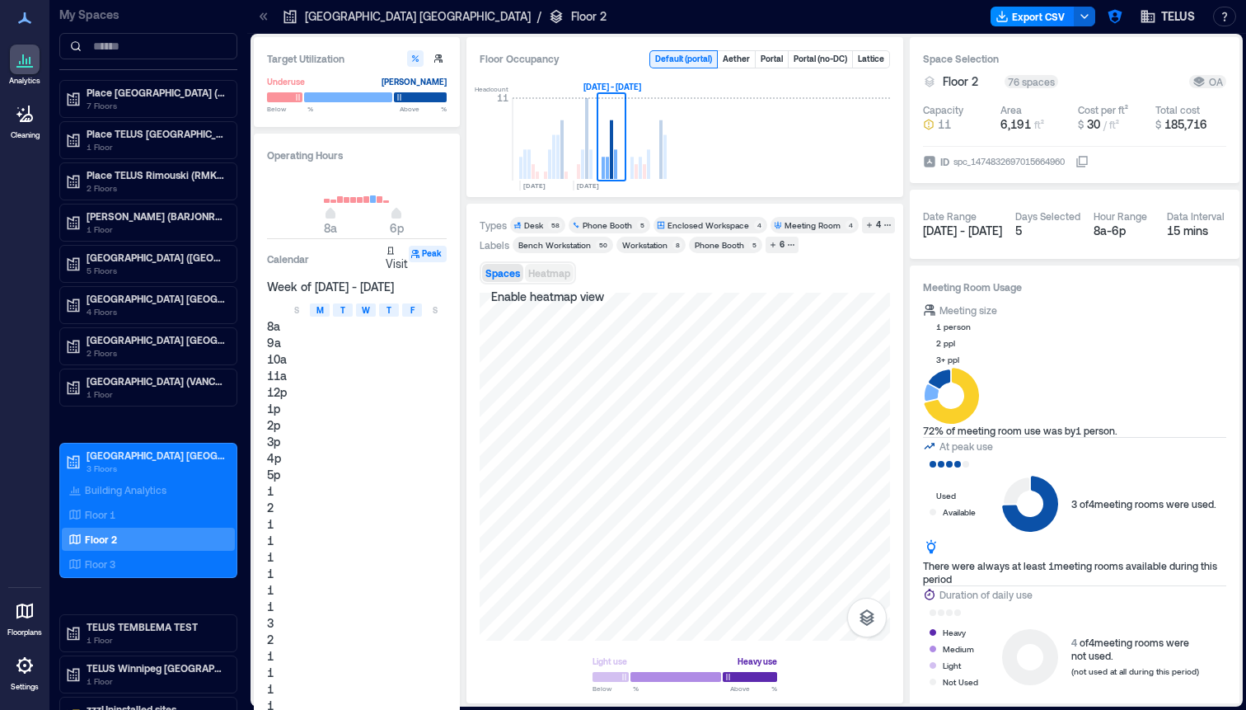
click at [551, 274] on span "Heatmap" at bounding box center [549, 273] width 42 height 12
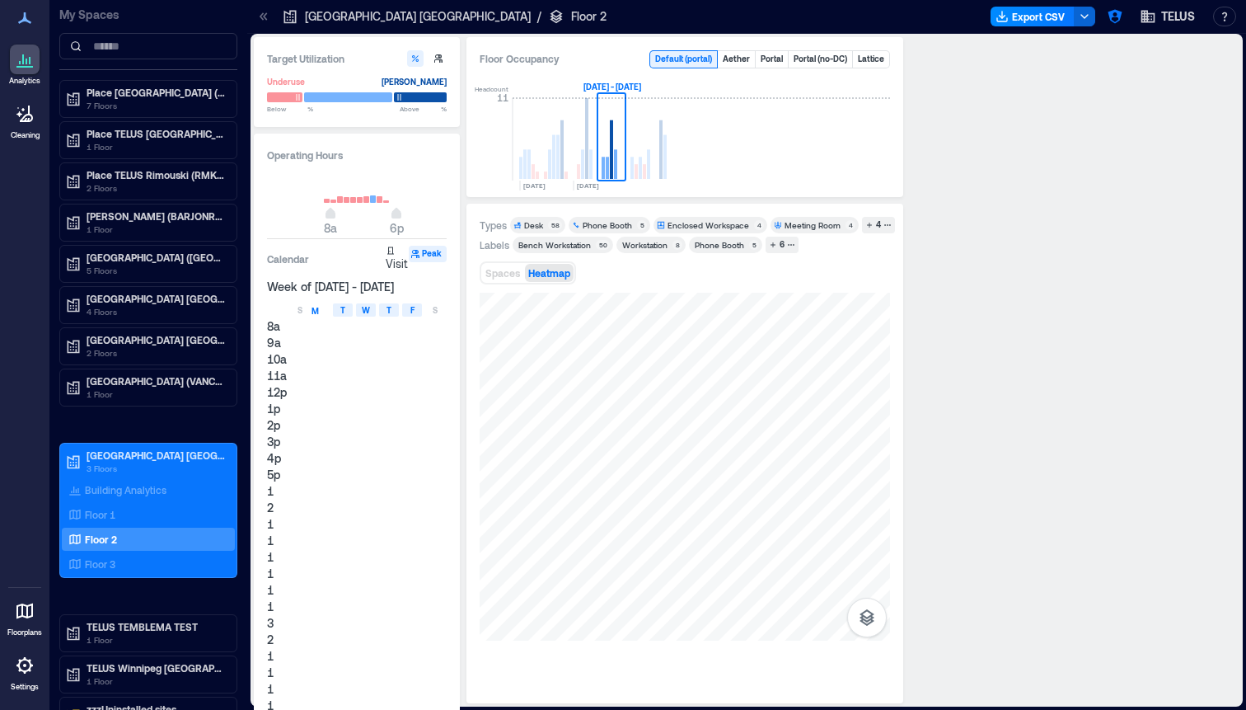
click at [641, 176] on rect at bounding box center [640, 168] width 3 height 22
click at [663, 172] on rect at bounding box center [664, 157] width 3 height 44
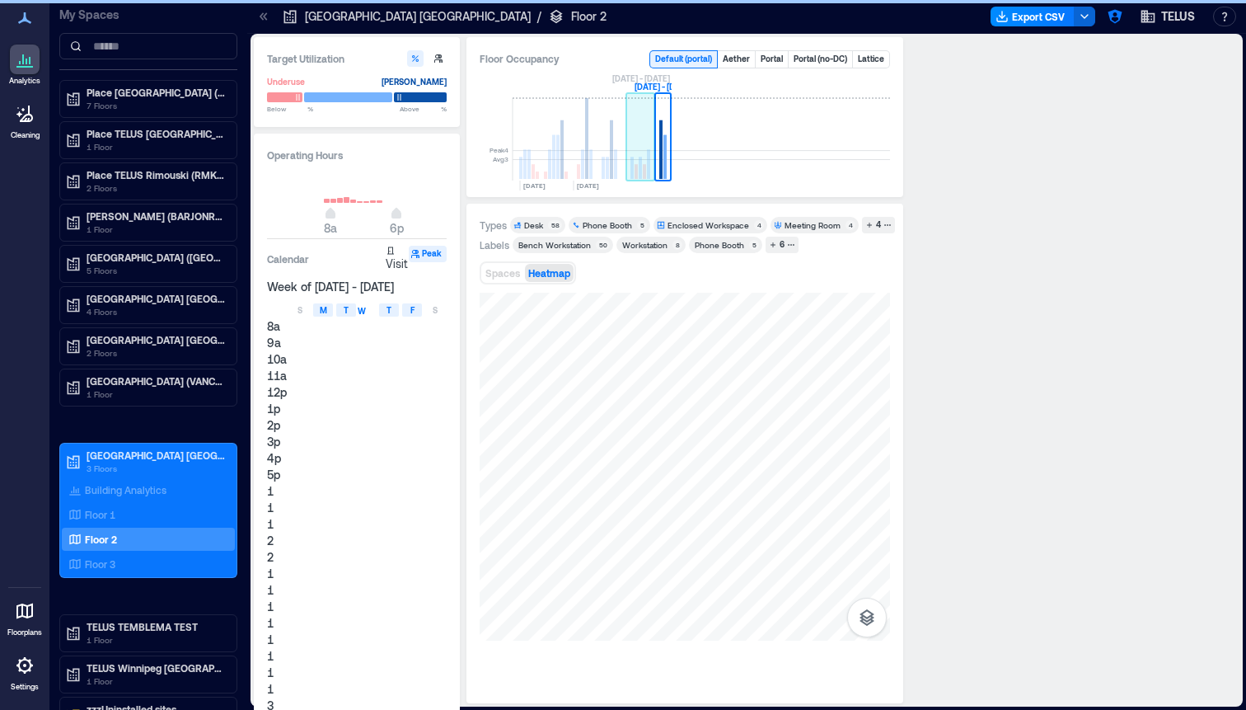
click at [627, 168] on rect at bounding box center [640, 139] width 29 height 82
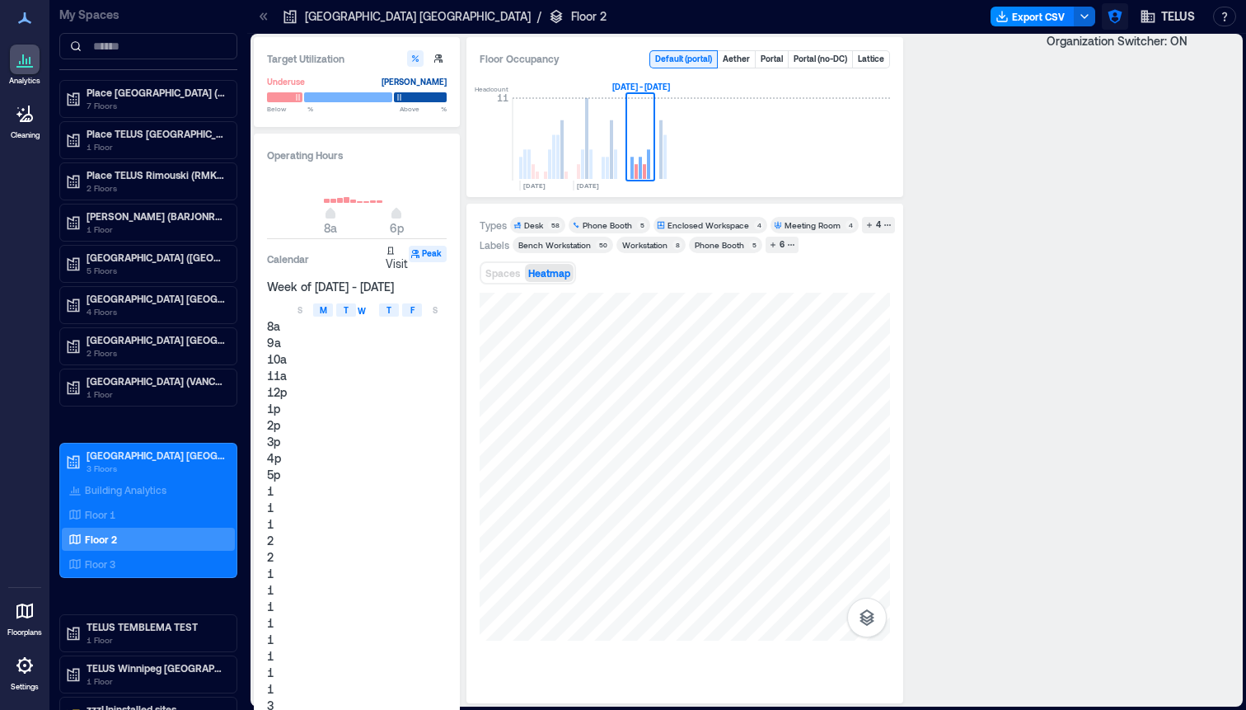
click at [1113, 19] on icon "button" at bounding box center [1115, 16] width 16 height 16
type input "****"
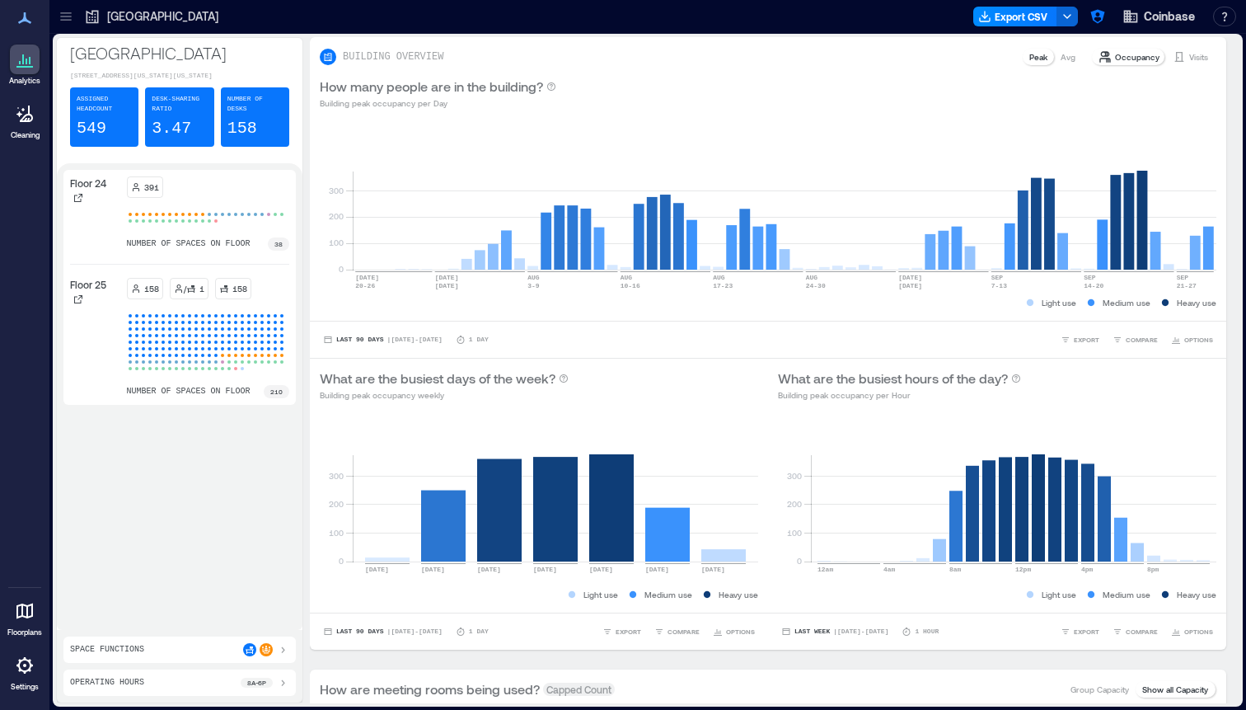
click at [62, 24] on icon at bounding box center [66, 16] width 16 height 16
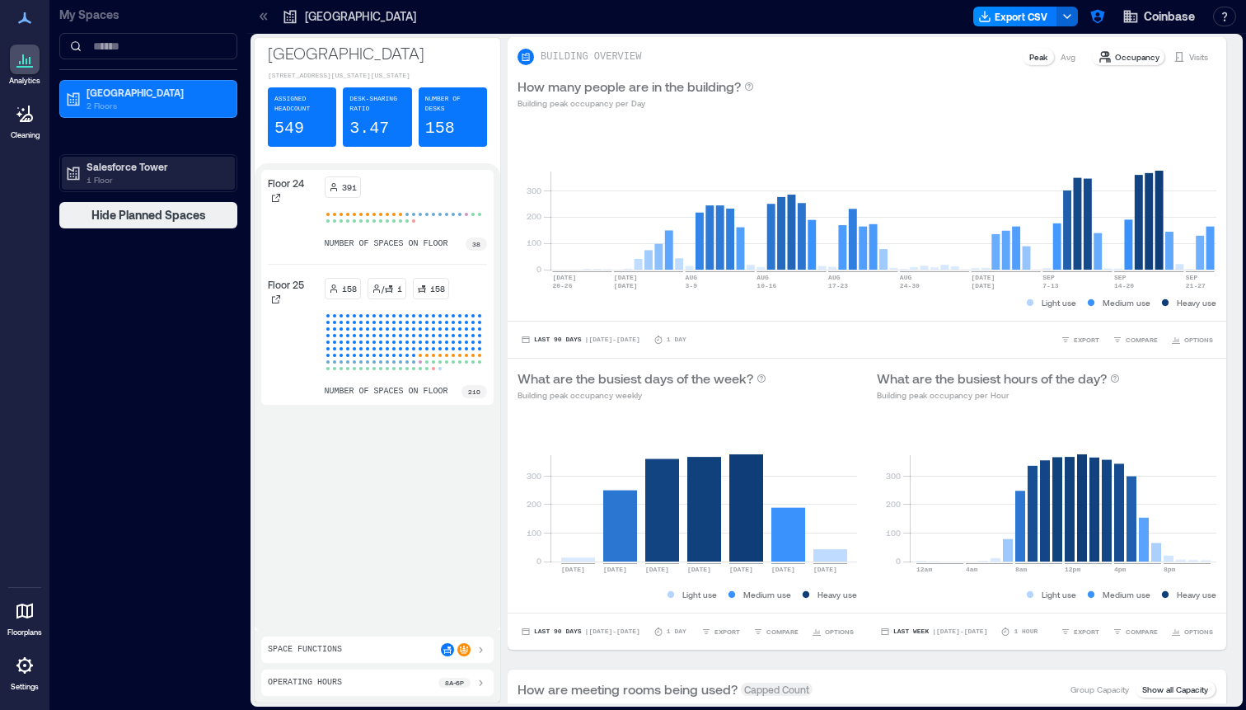
click at [125, 173] on p "1 Floor" at bounding box center [156, 179] width 138 height 13
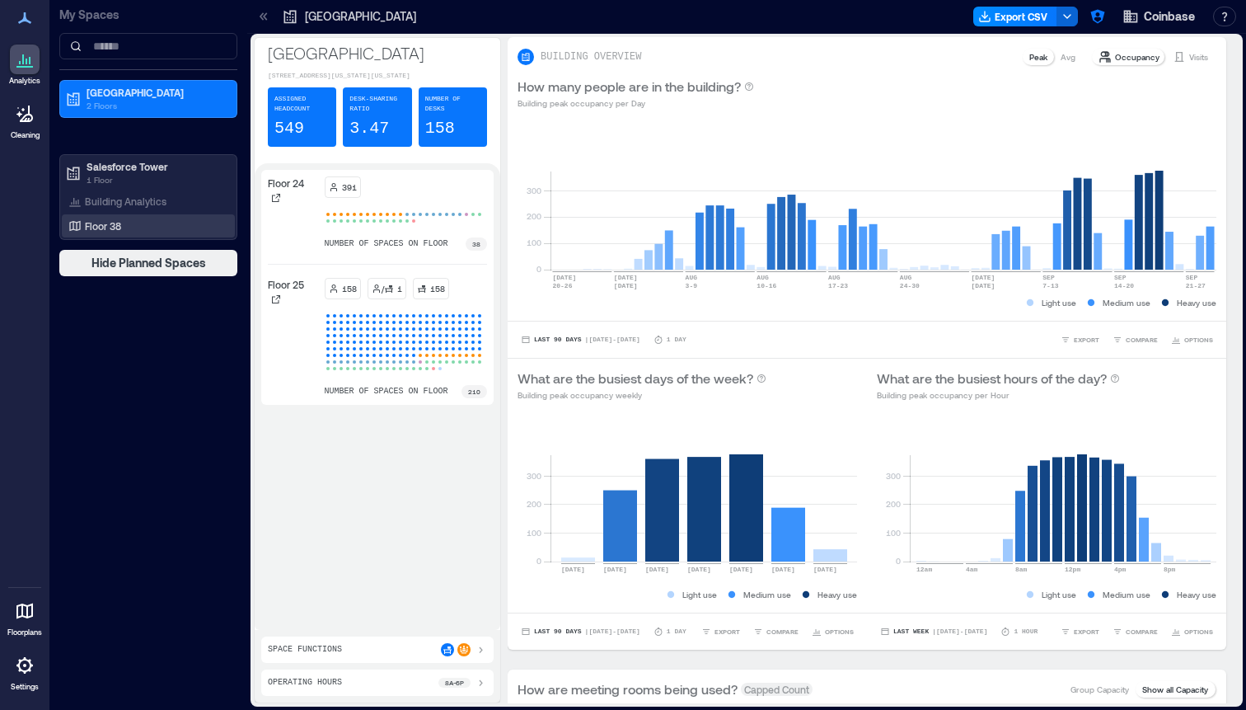
click at [123, 231] on div "Floor 38" at bounding box center [145, 226] width 160 height 16
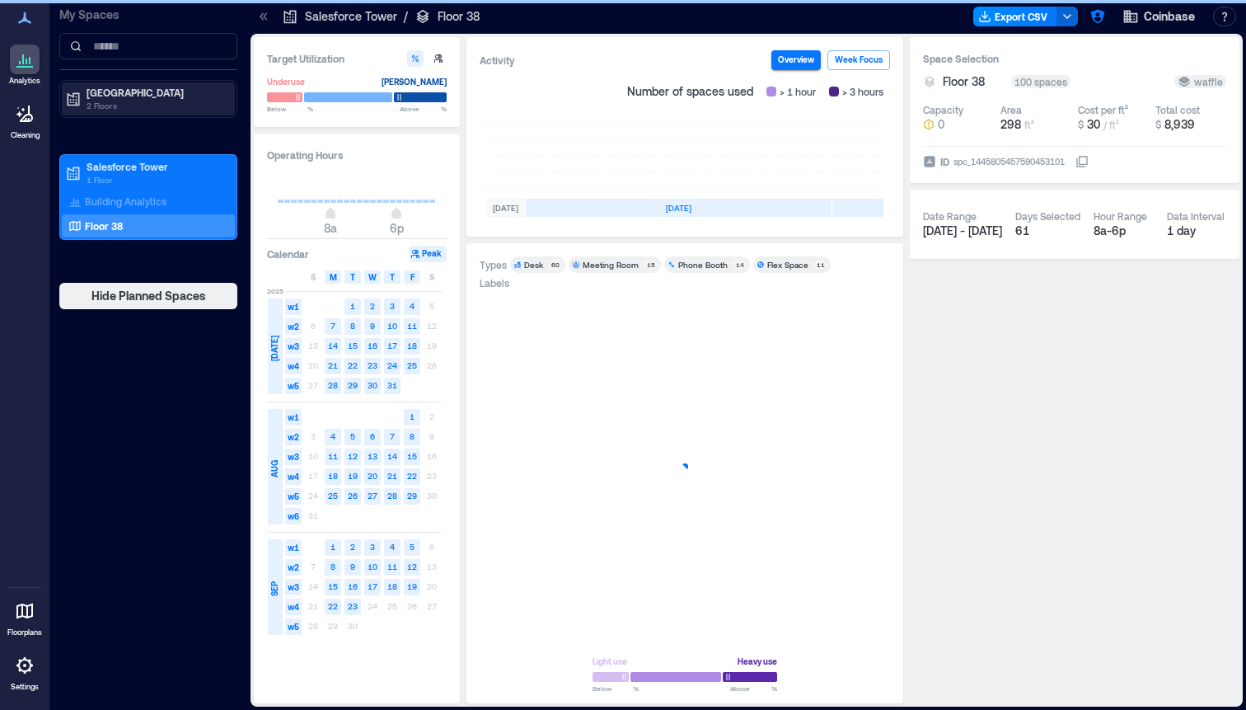
scroll to position [0, 493]
click at [260, 23] on icon at bounding box center [263, 16] width 16 height 16
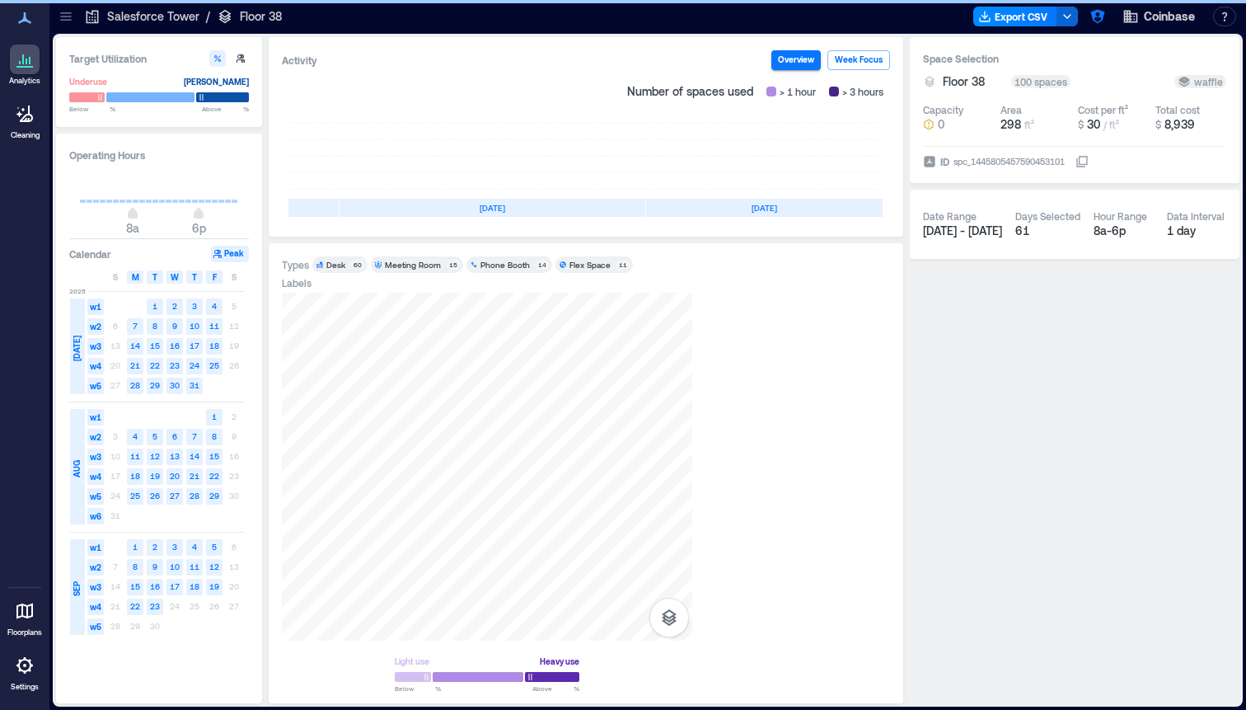
scroll to position [0, 295]
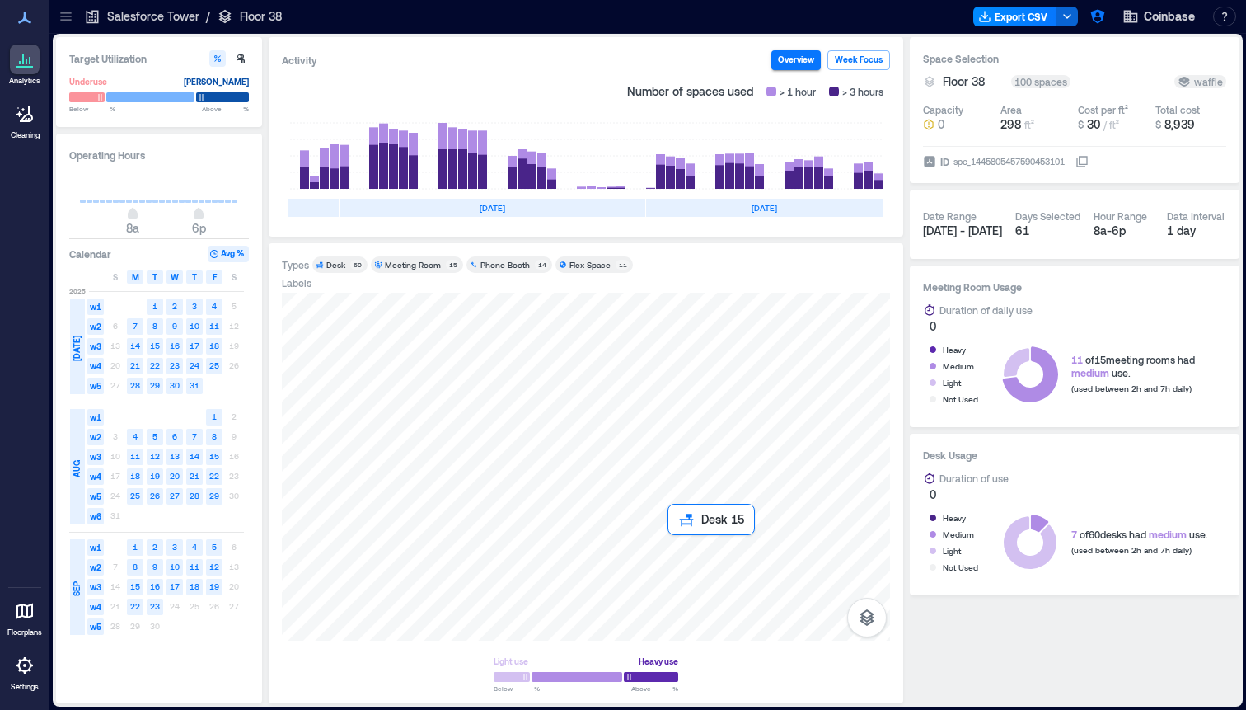
click at [671, 544] on div at bounding box center [586, 467] width 608 height 348
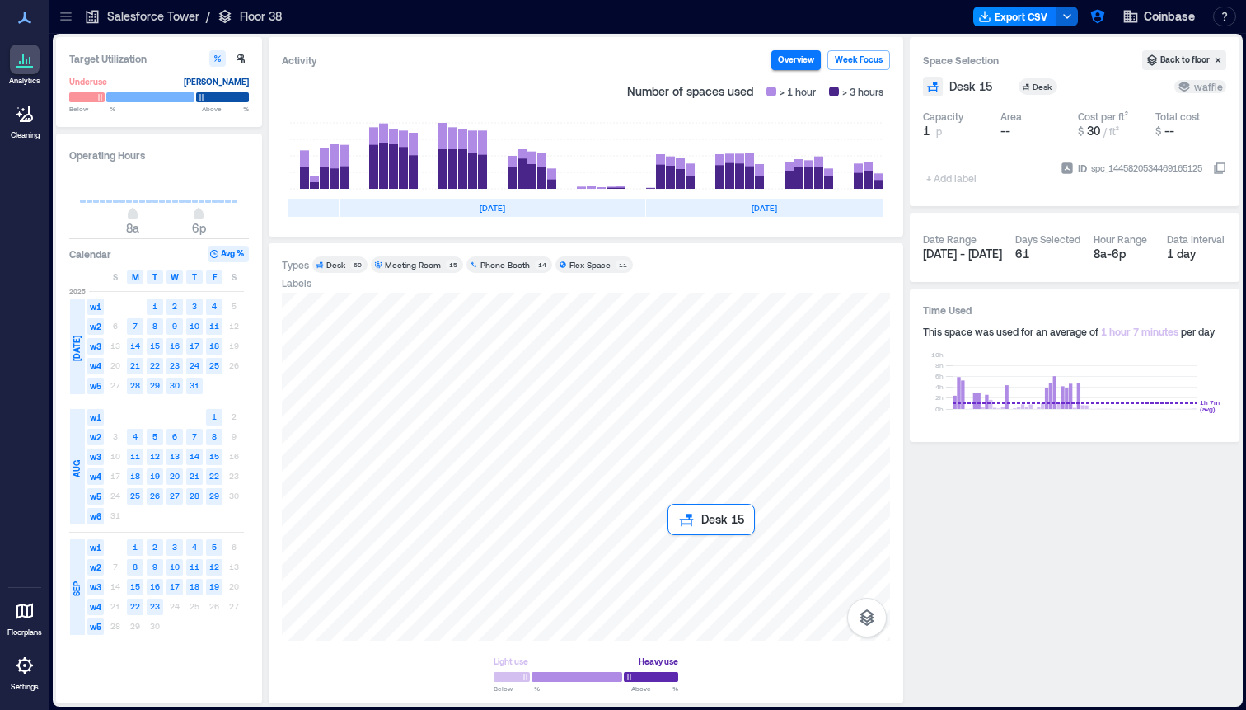
click at [673, 542] on div at bounding box center [586, 467] width 608 height 348
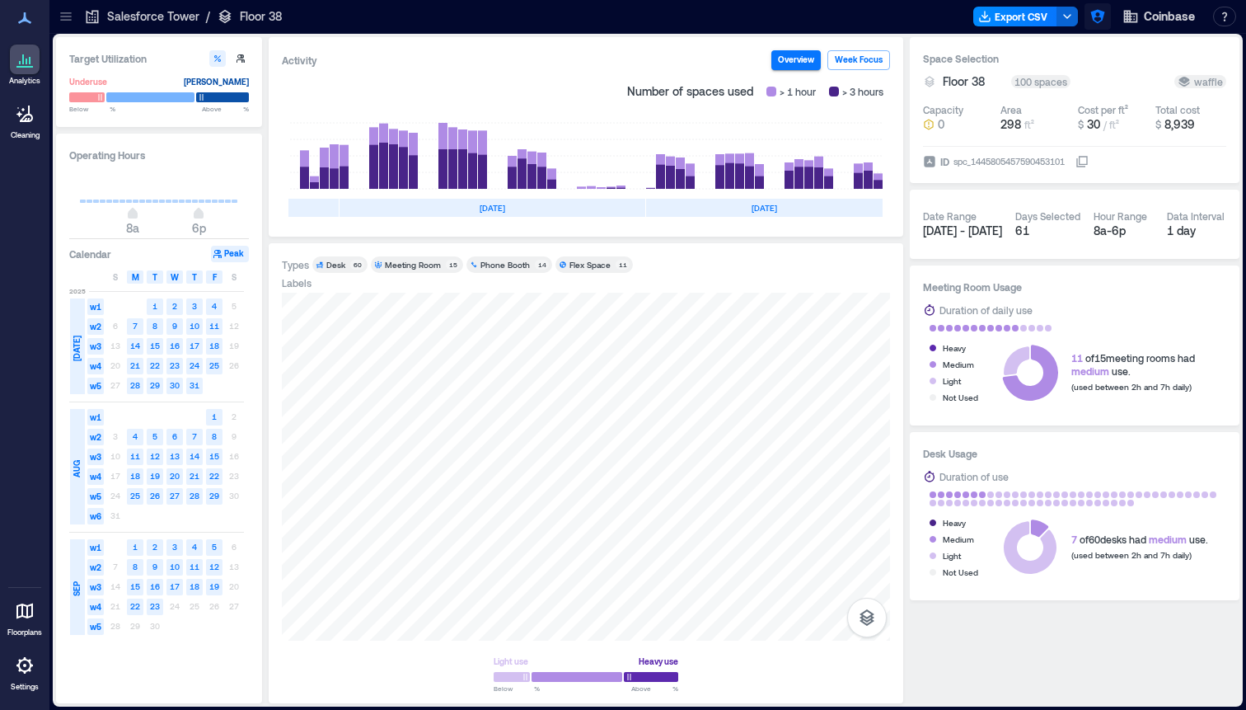
click at [1095, 22] on icon "button" at bounding box center [1098, 16] width 16 height 16
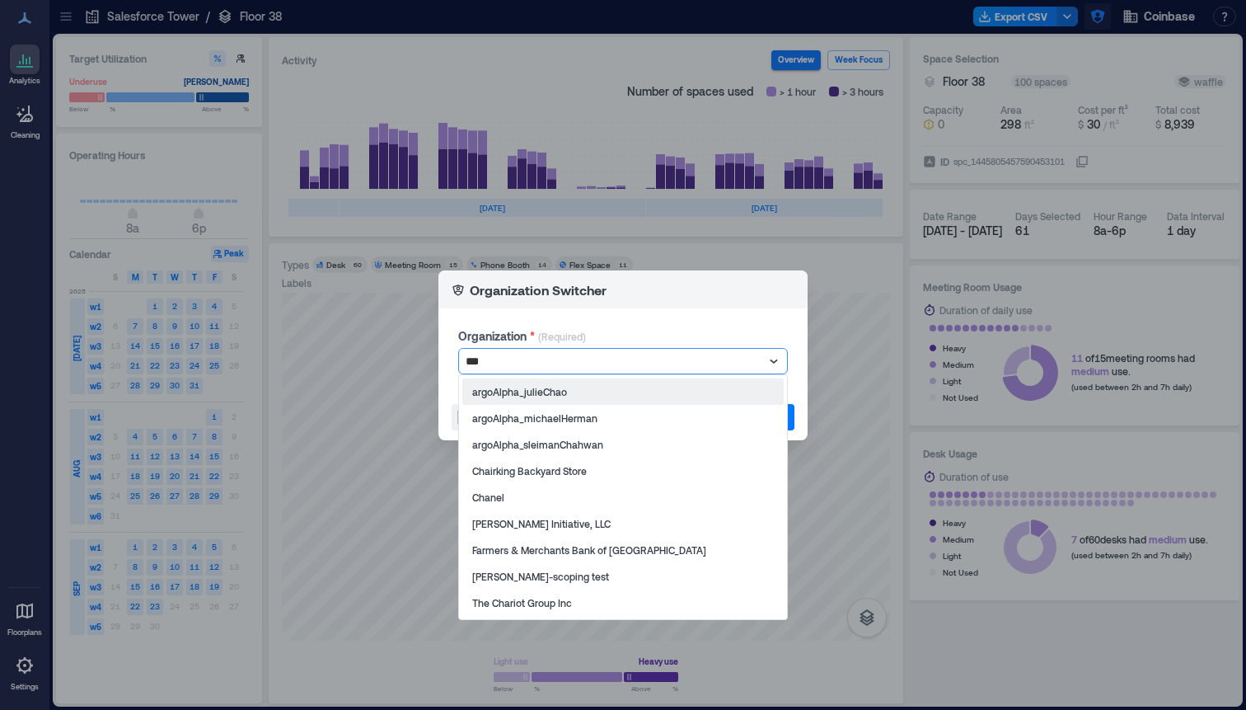
type input "****"
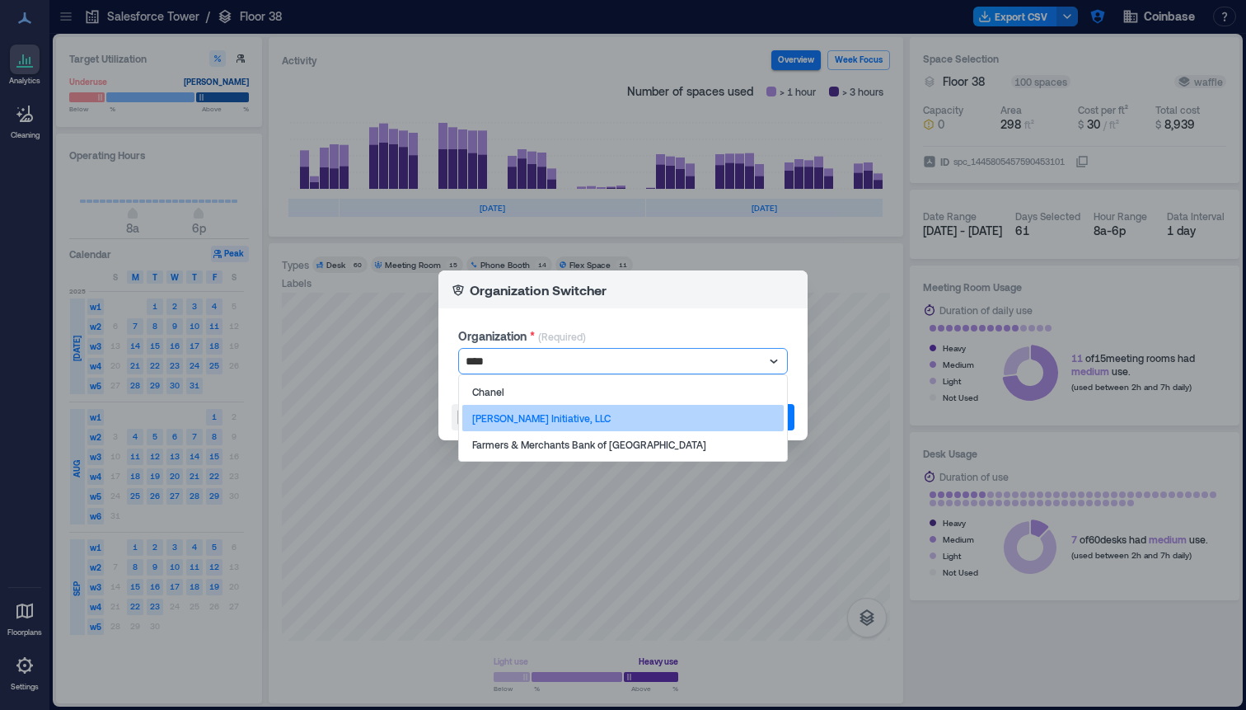
click at [719, 415] on div "[PERSON_NAME] Initiative, LLC" at bounding box center [622, 418] width 321 height 26
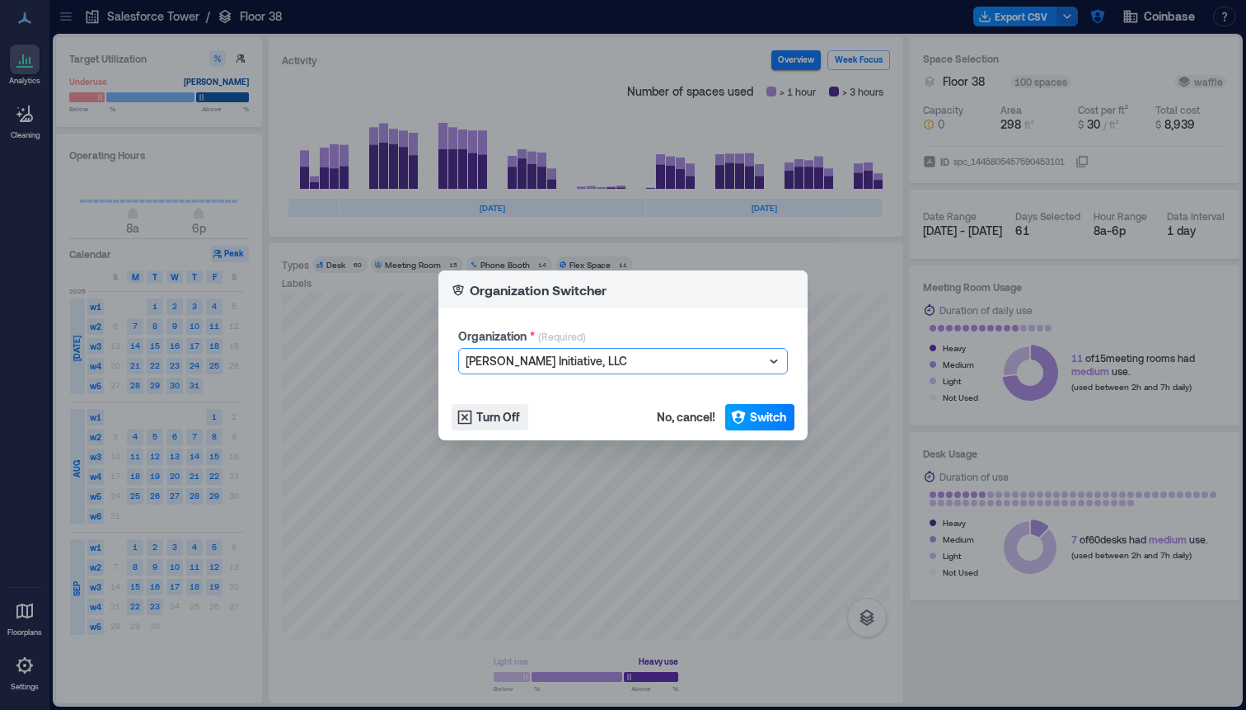
click at [776, 429] on button "Switch" at bounding box center [759, 417] width 69 height 26
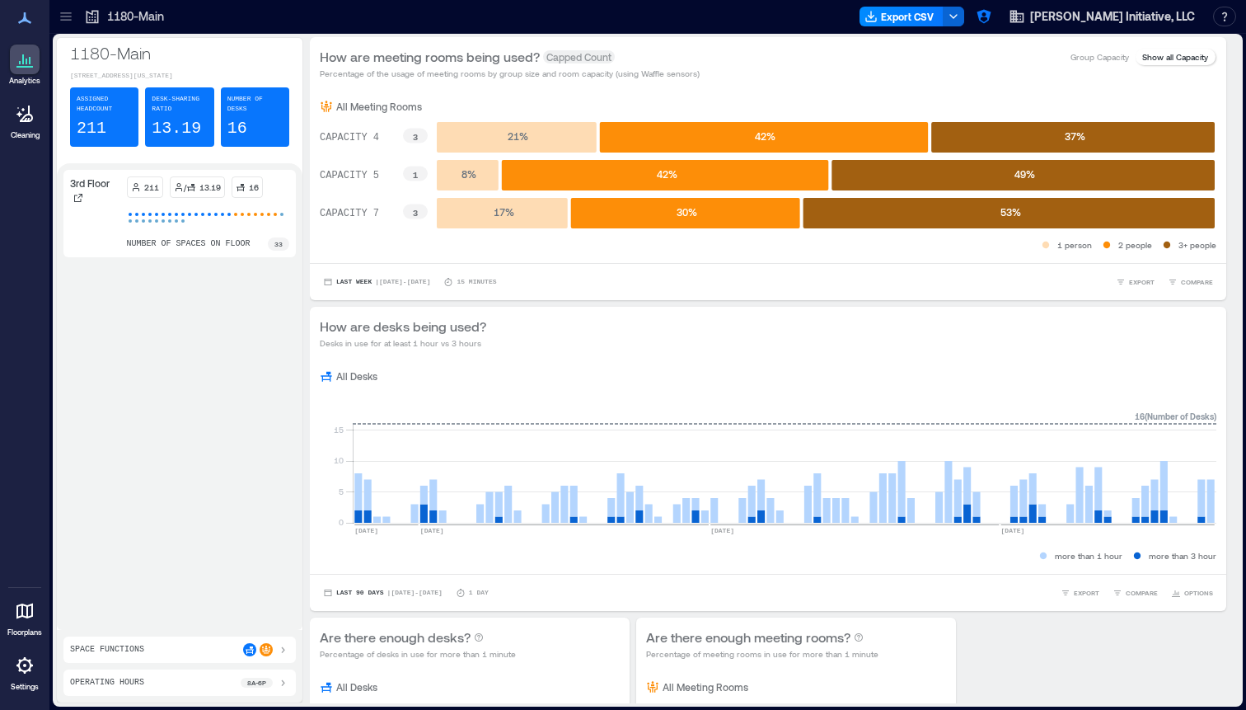
click at [66, 20] on icon at bounding box center [65, 20] width 11 height 2
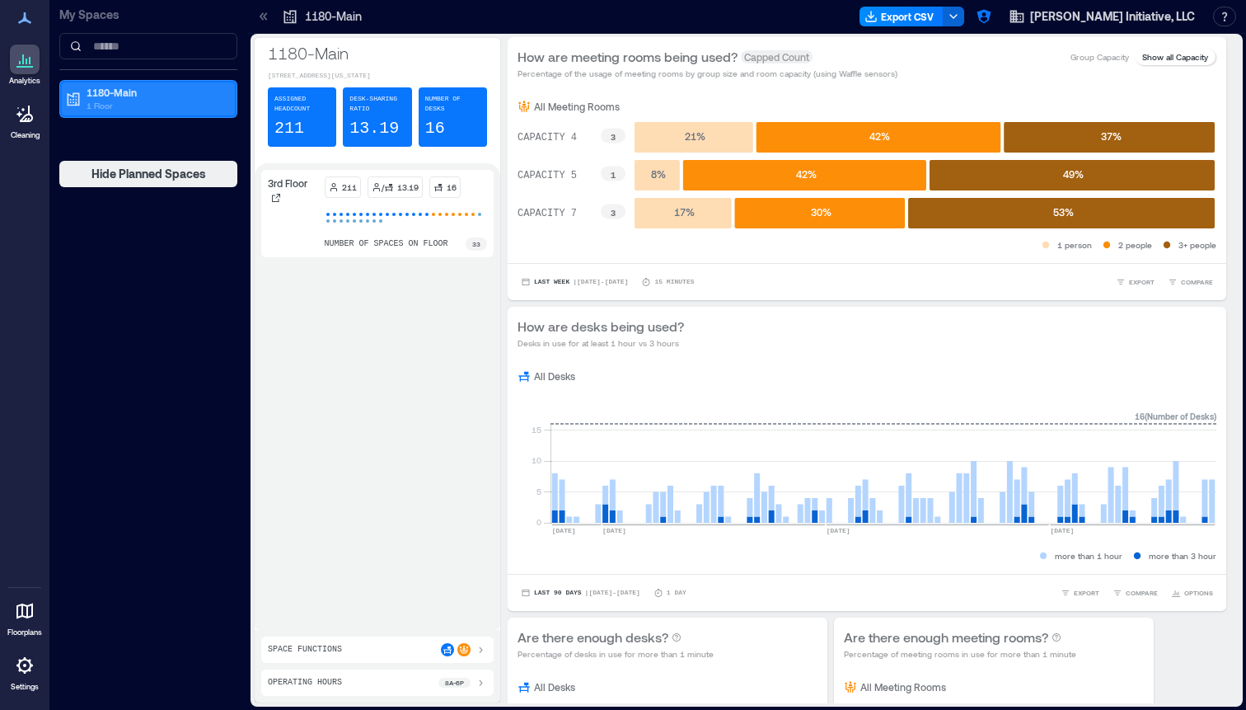
click at [96, 110] on p "1 Floor" at bounding box center [156, 105] width 138 height 13
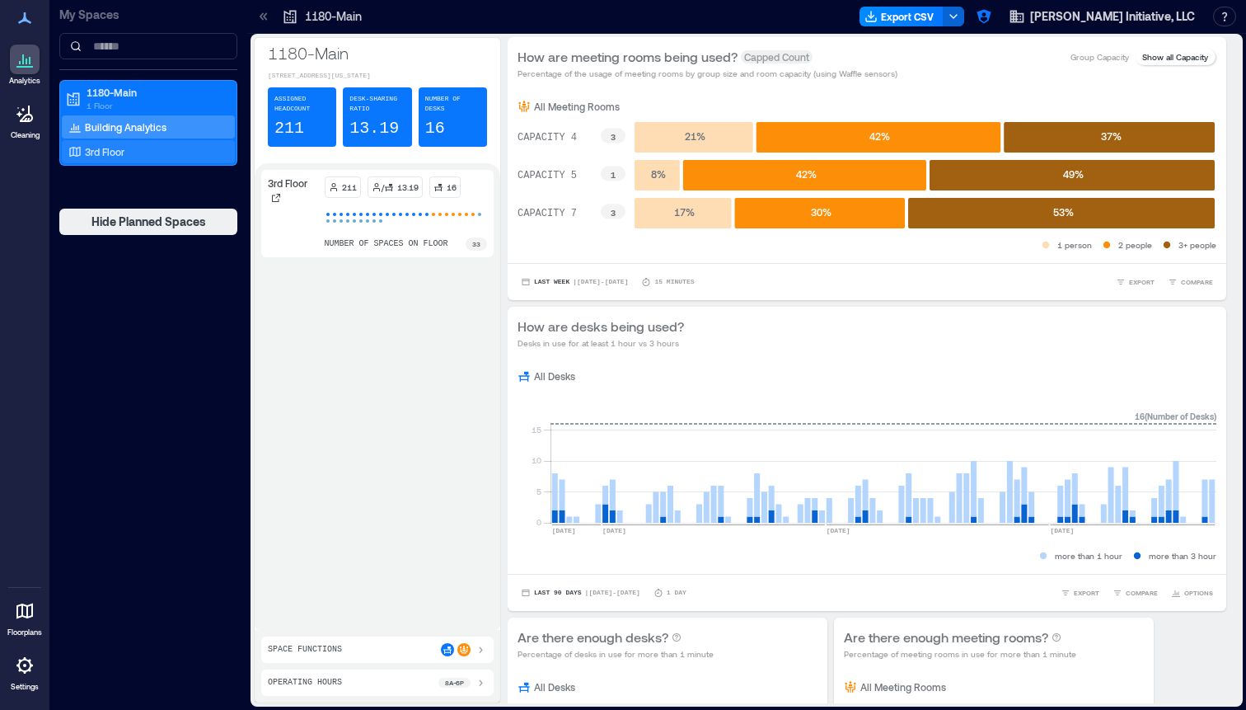
click at [124, 155] on p "3rd Floor" at bounding box center [105, 151] width 40 height 13
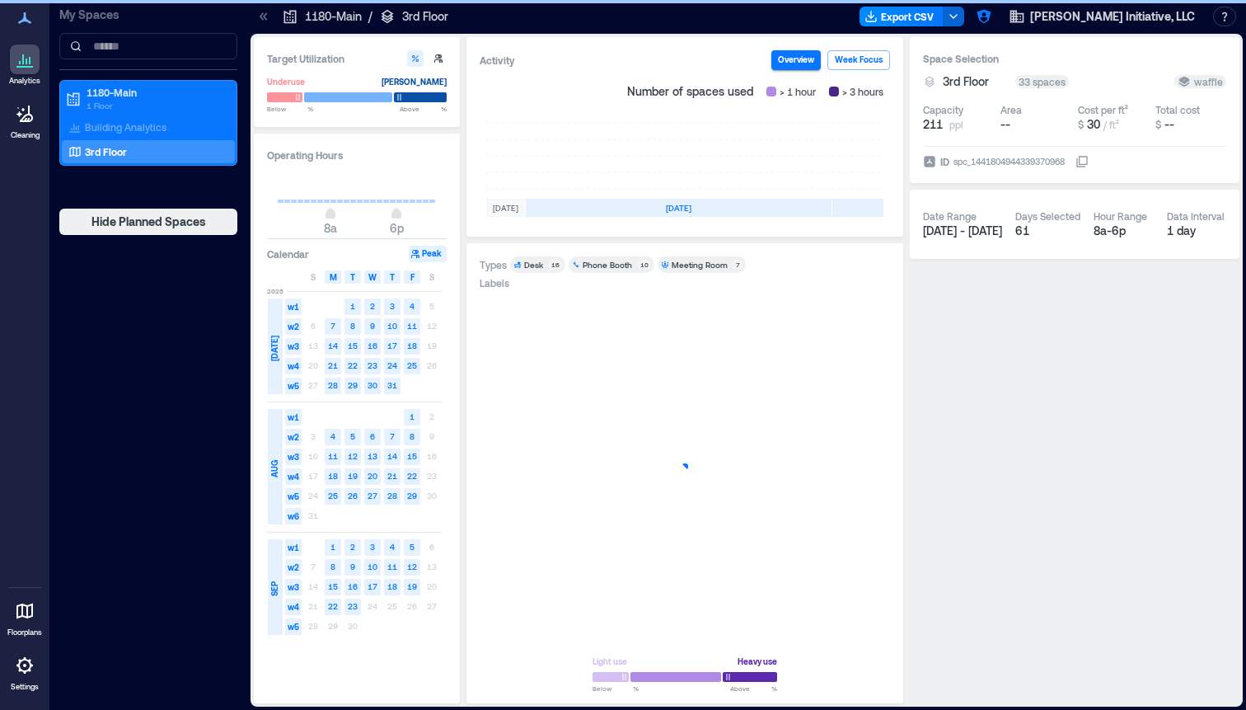
scroll to position [0, 493]
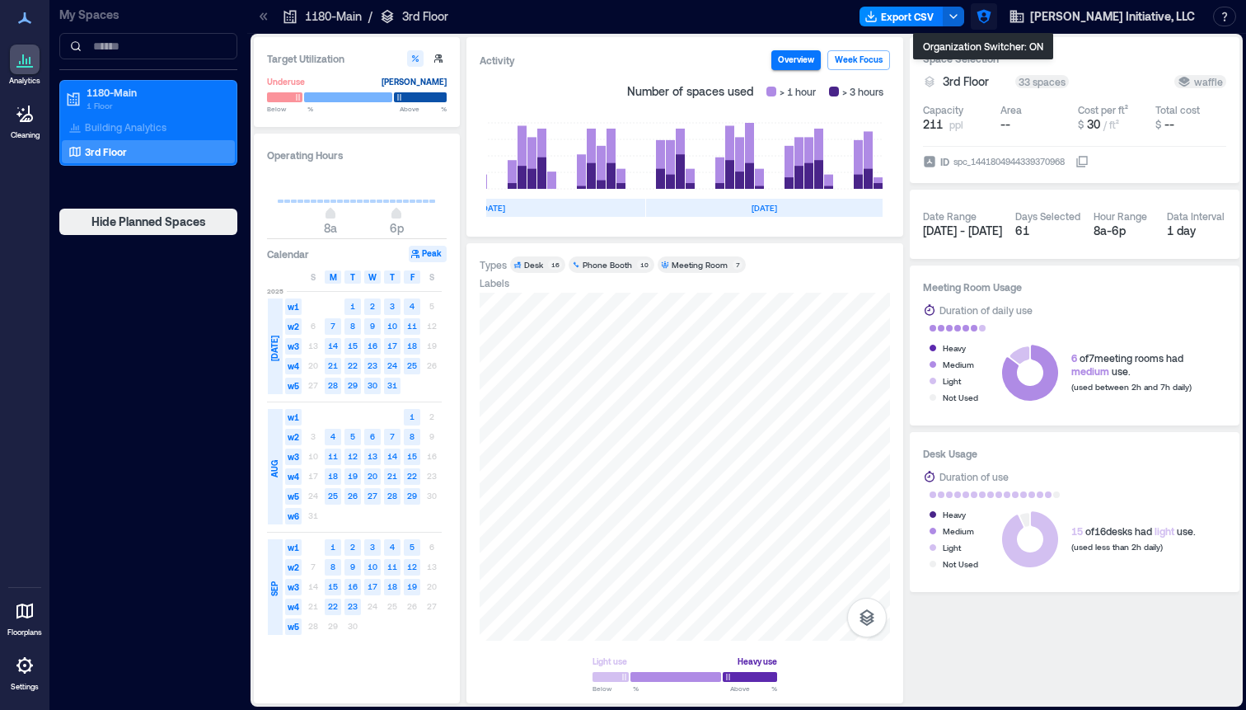
click at [984, 23] on icon "button" at bounding box center [984, 16] width 16 height 16
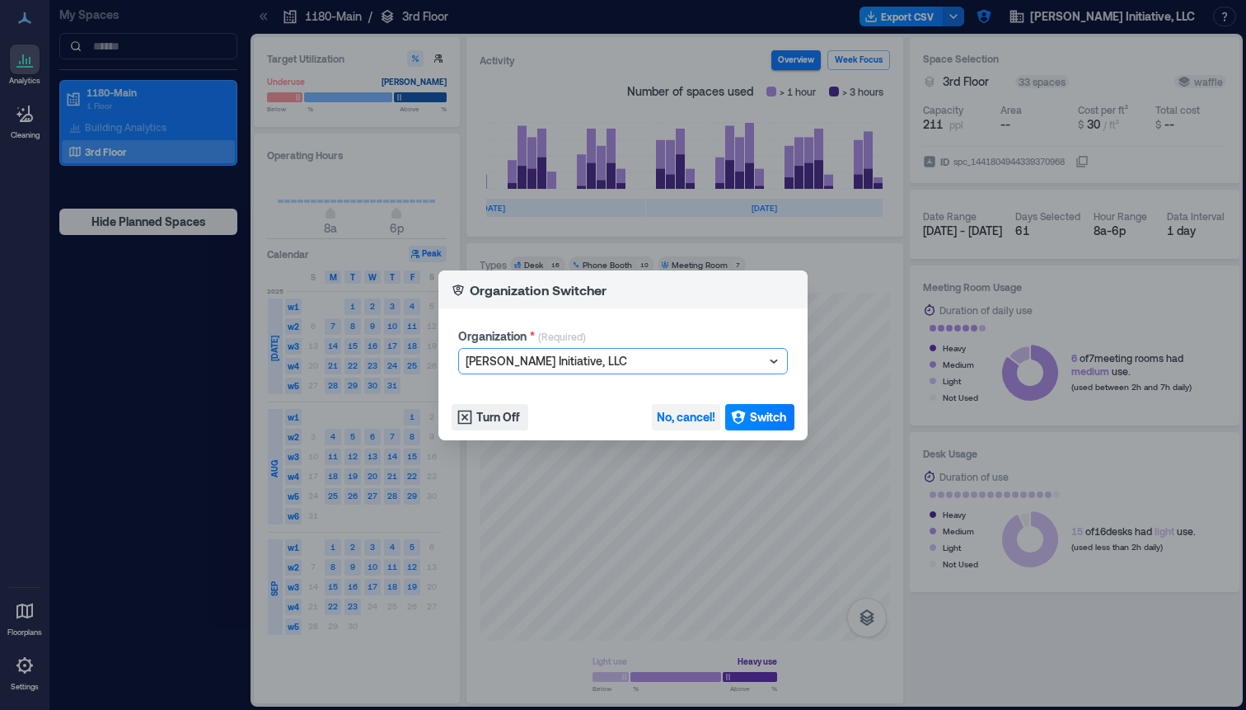
click at [669, 415] on span "No, cancel!" at bounding box center [686, 417] width 59 height 16
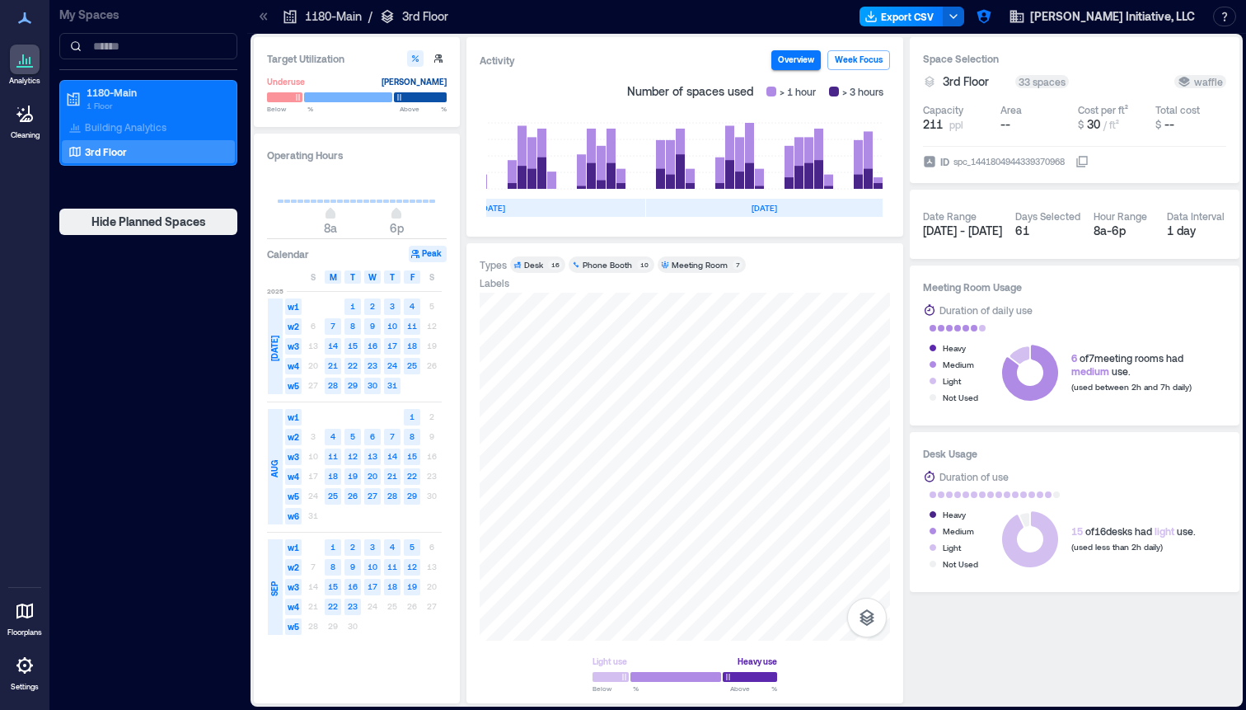
click at [919, 18] on button "Export CSV" at bounding box center [902, 17] width 84 height 20
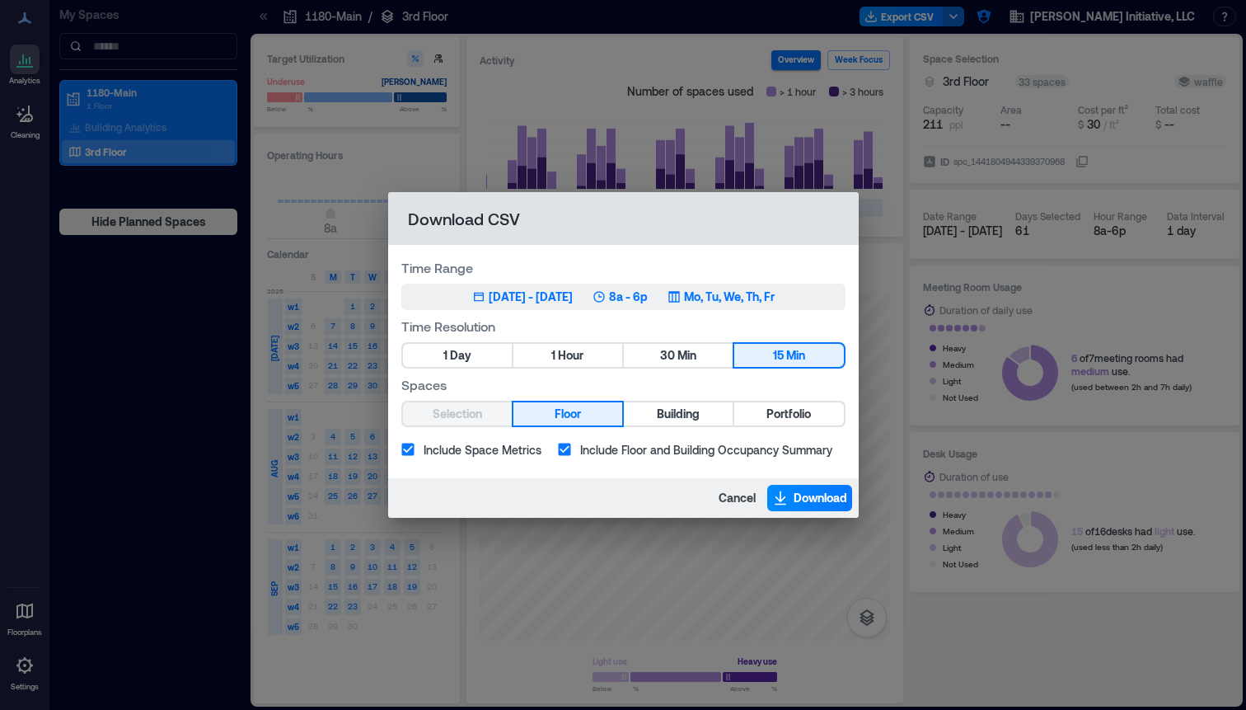
click at [557, 302] on div "[DATE] - [DATE]" at bounding box center [531, 296] width 84 height 16
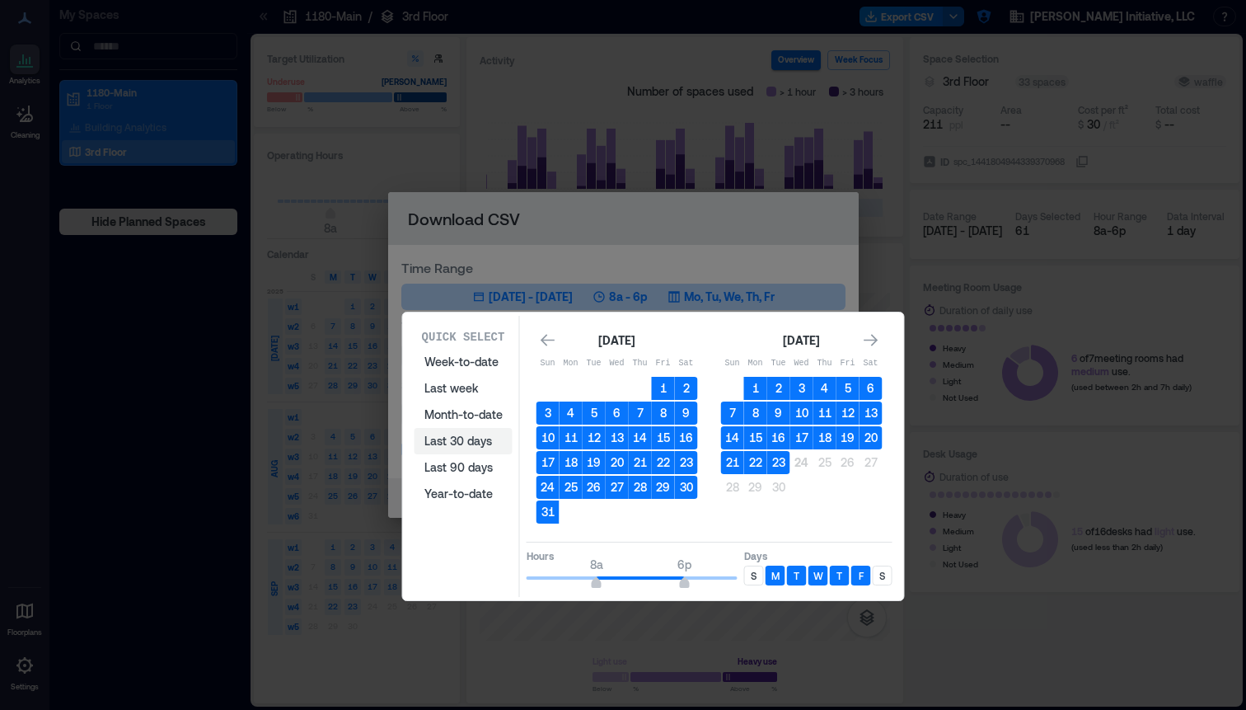
click at [463, 434] on button "Last 30 days" at bounding box center [464, 441] width 98 height 26
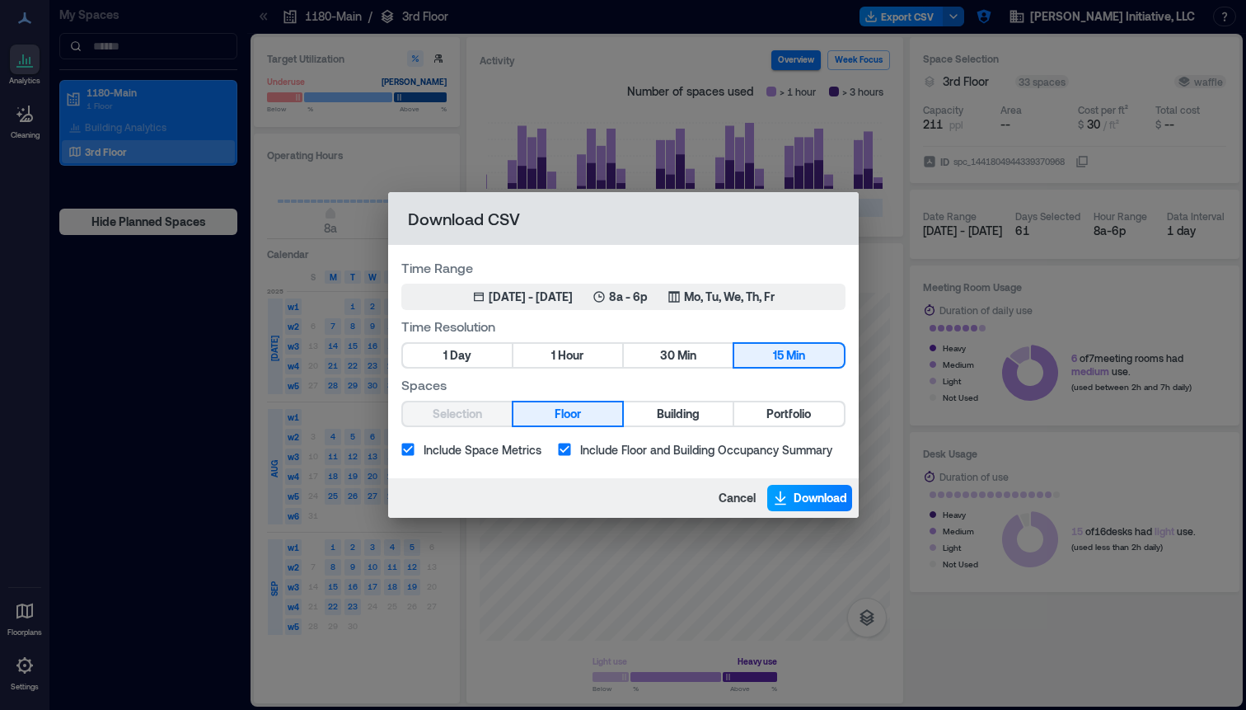
click at [811, 501] on span "Download" at bounding box center [821, 498] width 54 height 16
